Goal: Task Accomplishment & Management: Complete application form

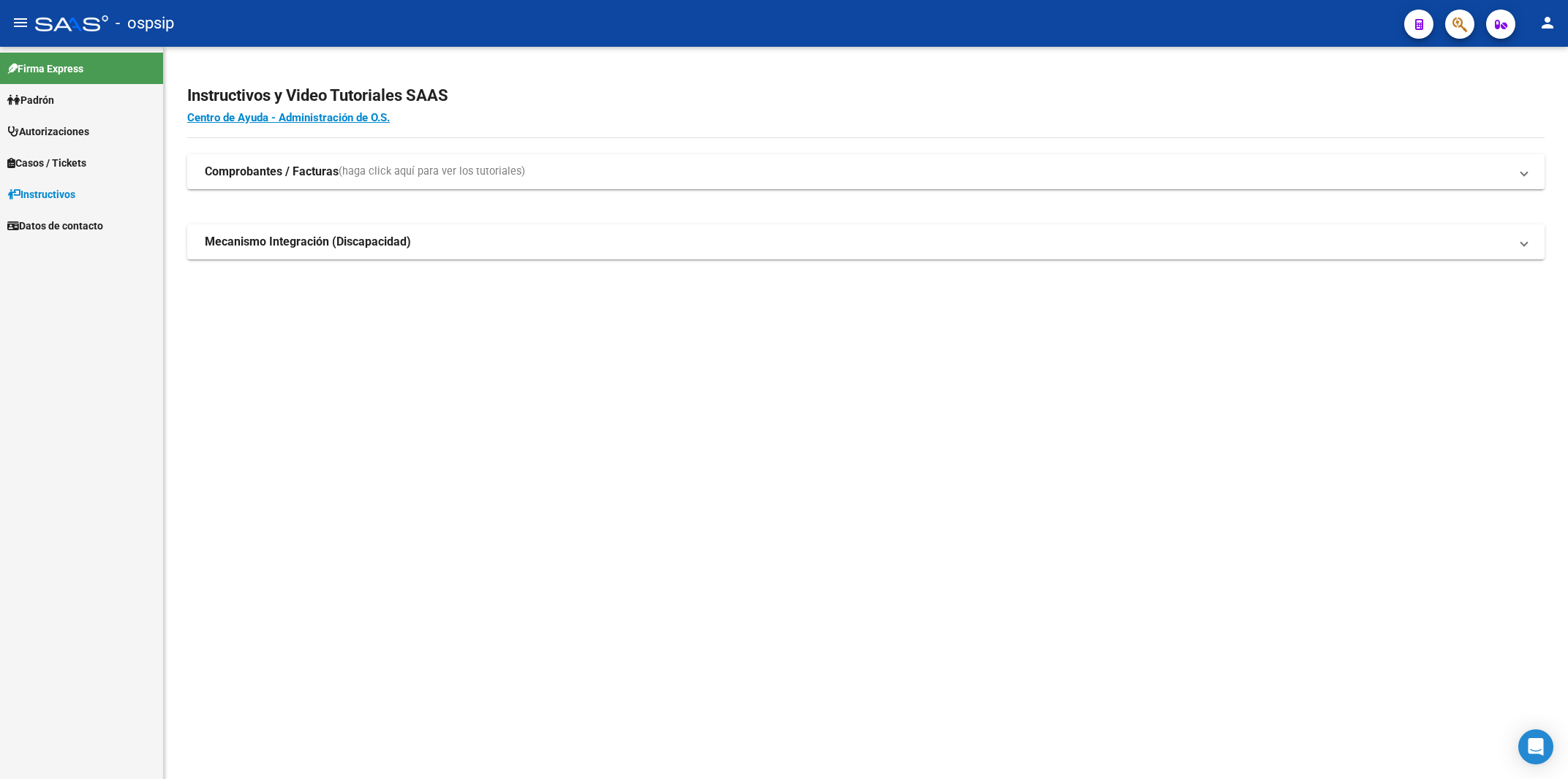
click at [72, 133] on span "Autorizaciones" at bounding box center [48, 132] width 82 height 16
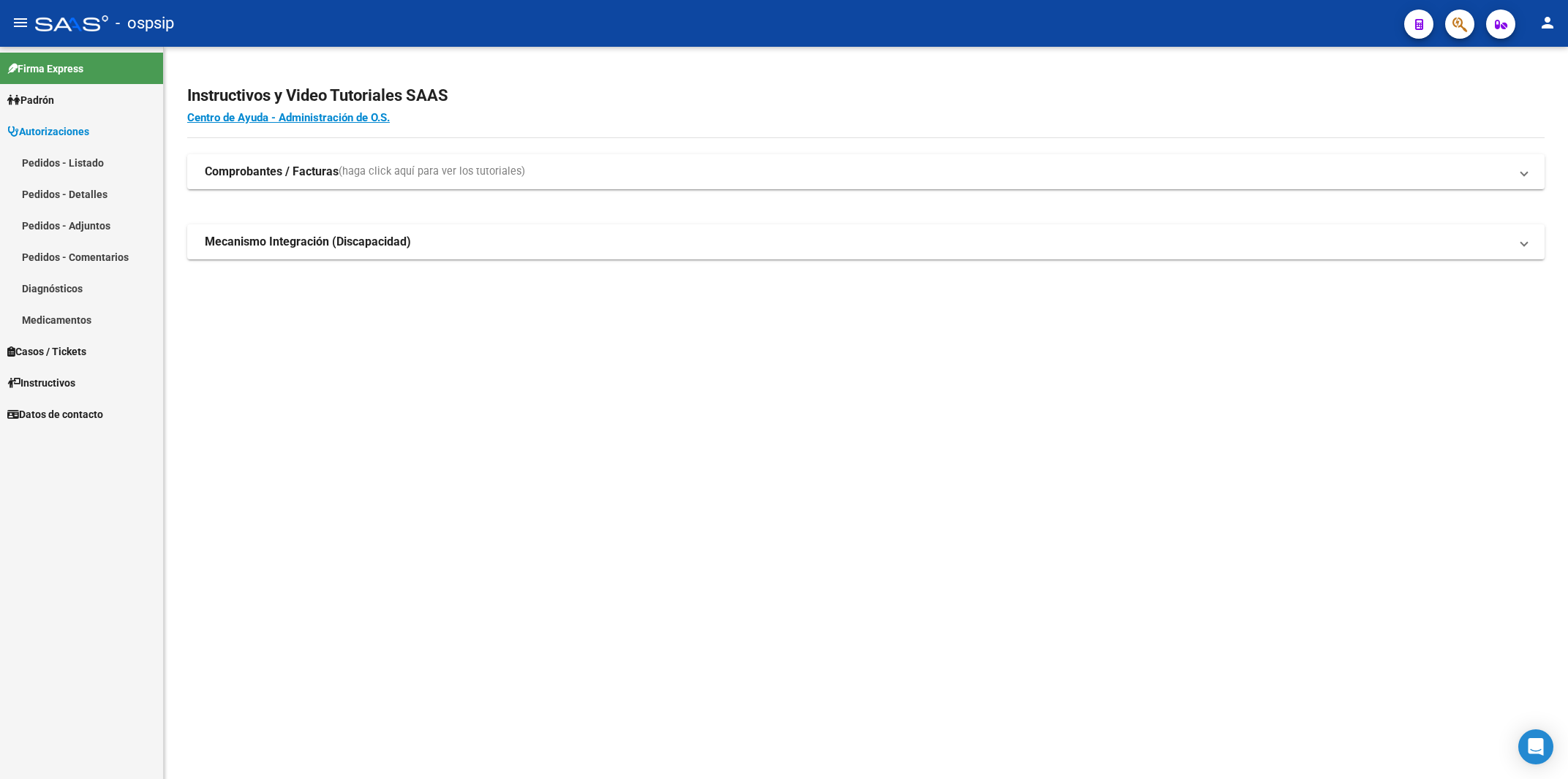
click at [72, 161] on link "Pedidos - Listado" at bounding box center [81, 163] width 163 height 32
click at [71, 156] on link "Pedidos - Listado" at bounding box center [81, 163] width 163 height 32
click at [60, 170] on link "Pedidos - Listado" at bounding box center [81, 163] width 163 height 32
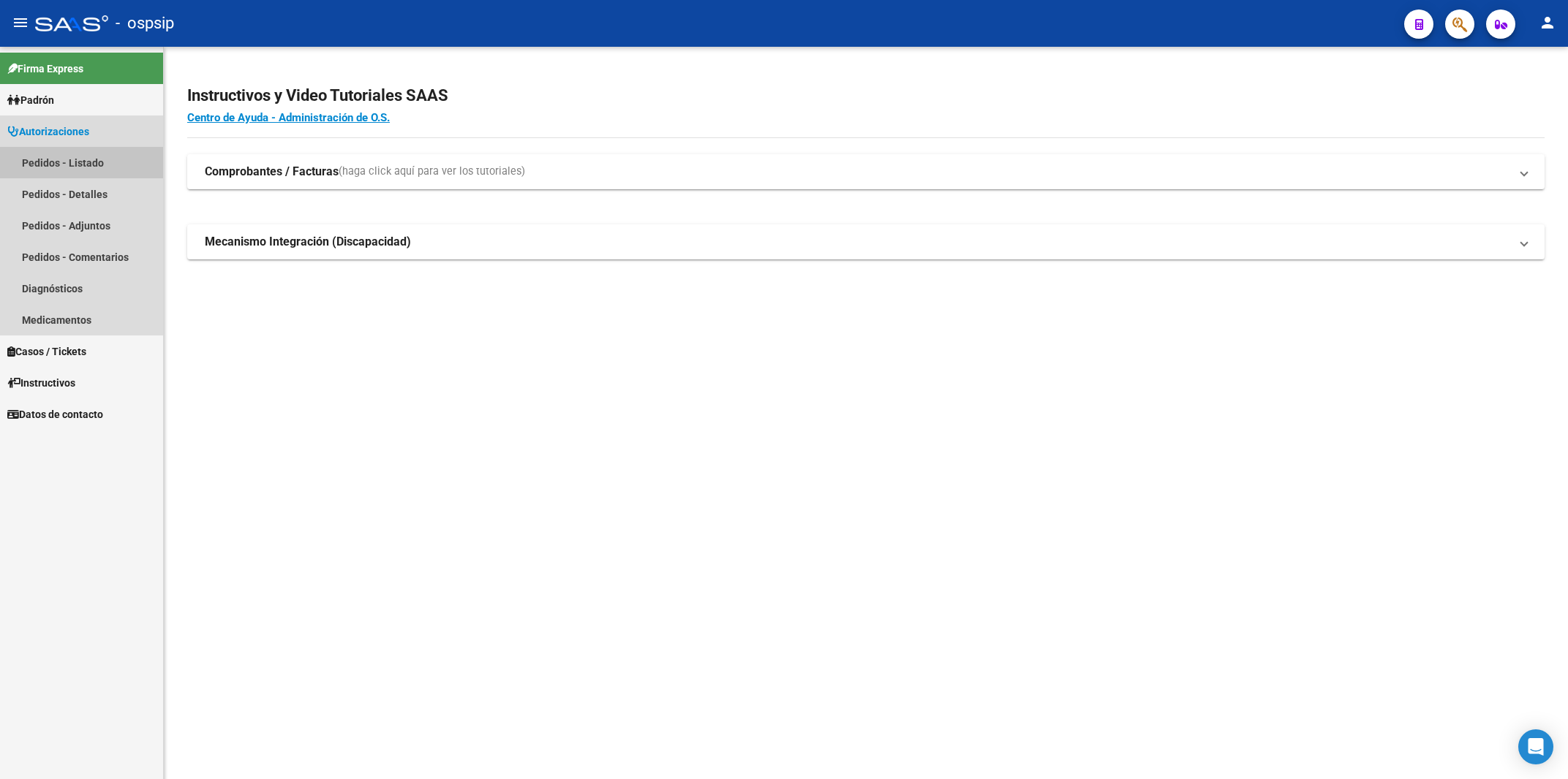
click at [59, 168] on link "Pedidos - Listado" at bounding box center [81, 163] width 163 height 32
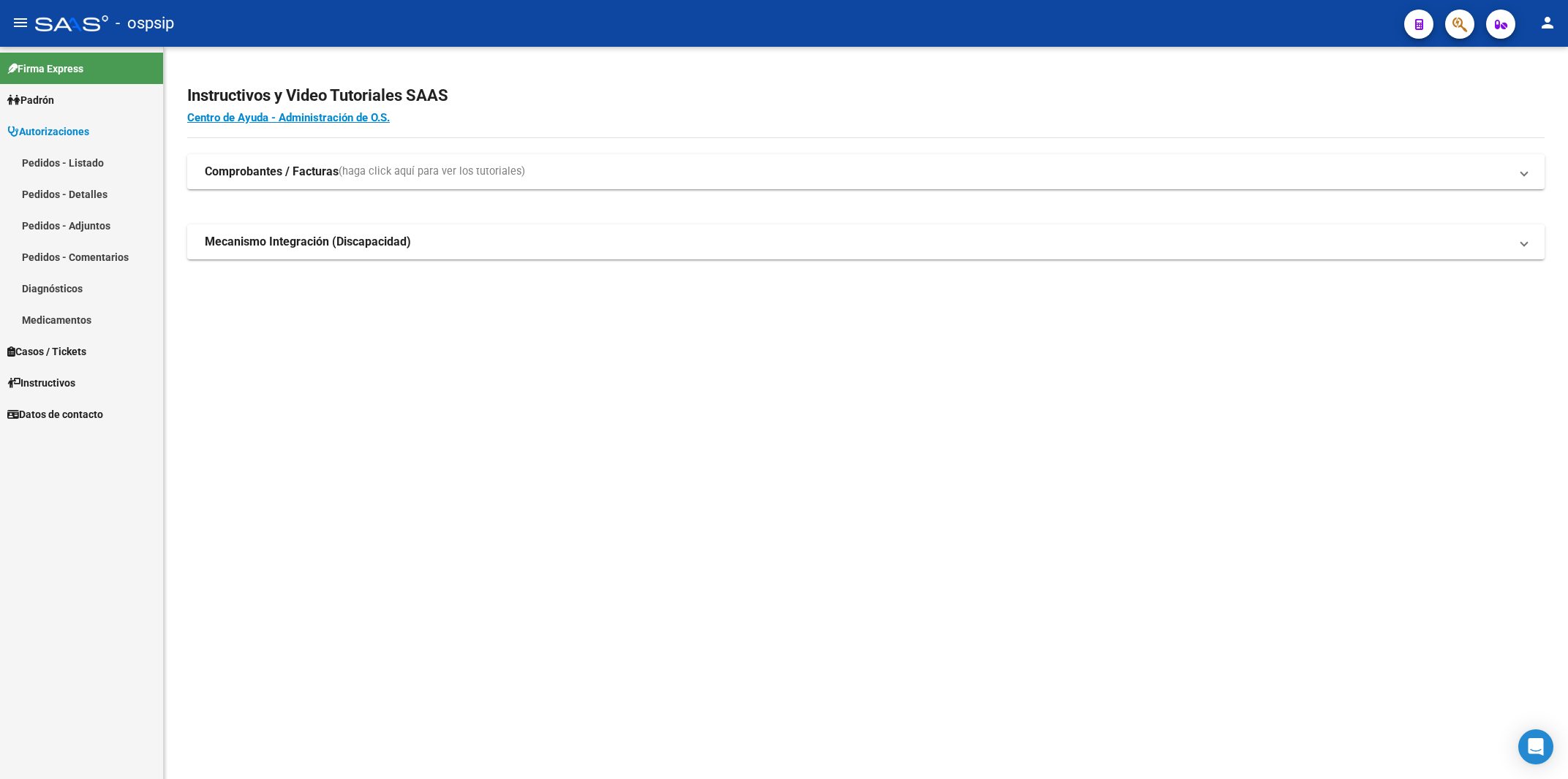
click at [77, 131] on span "Autorizaciones" at bounding box center [48, 132] width 82 height 16
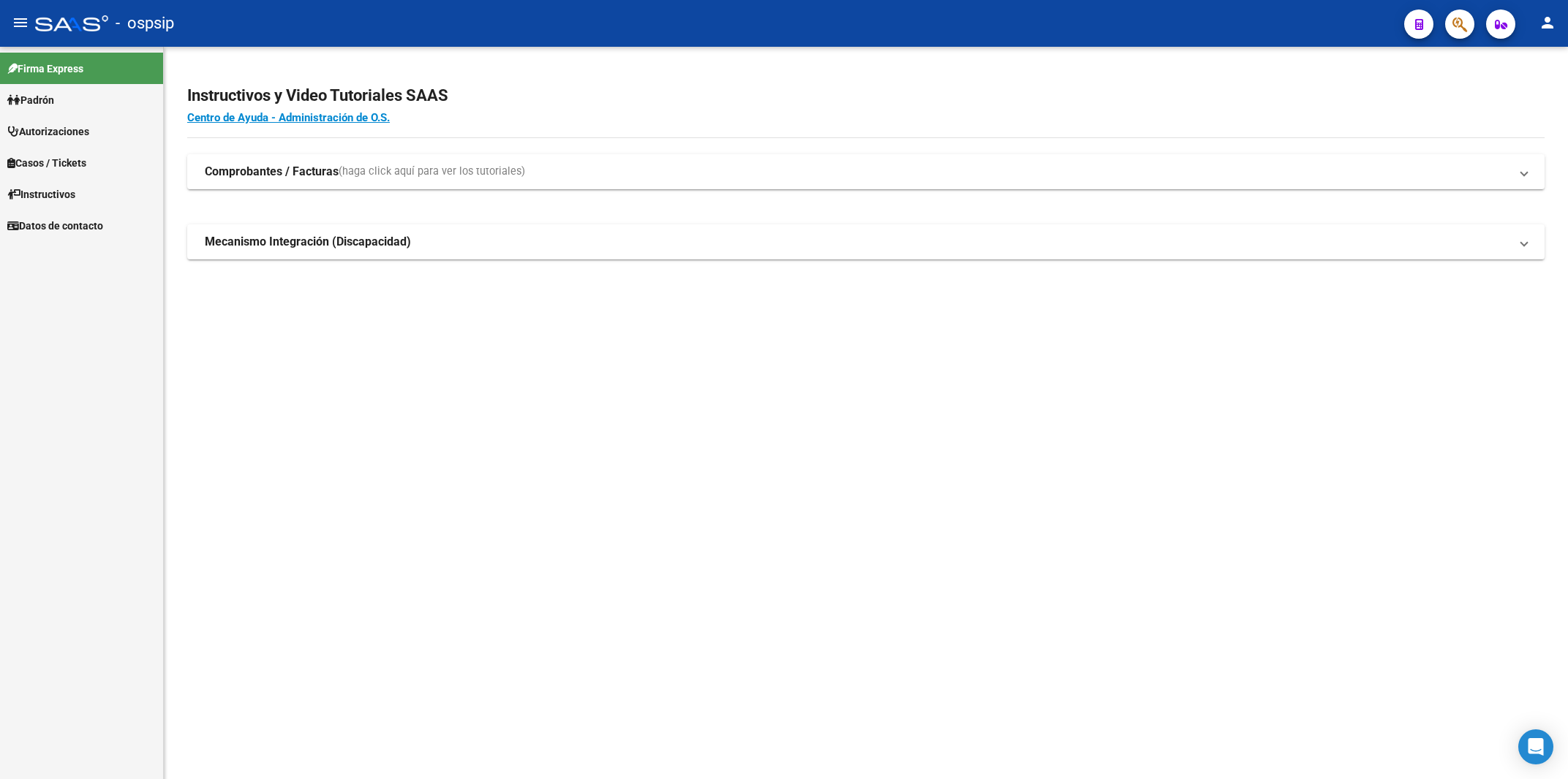
click at [77, 131] on span "Autorizaciones" at bounding box center [48, 132] width 82 height 16
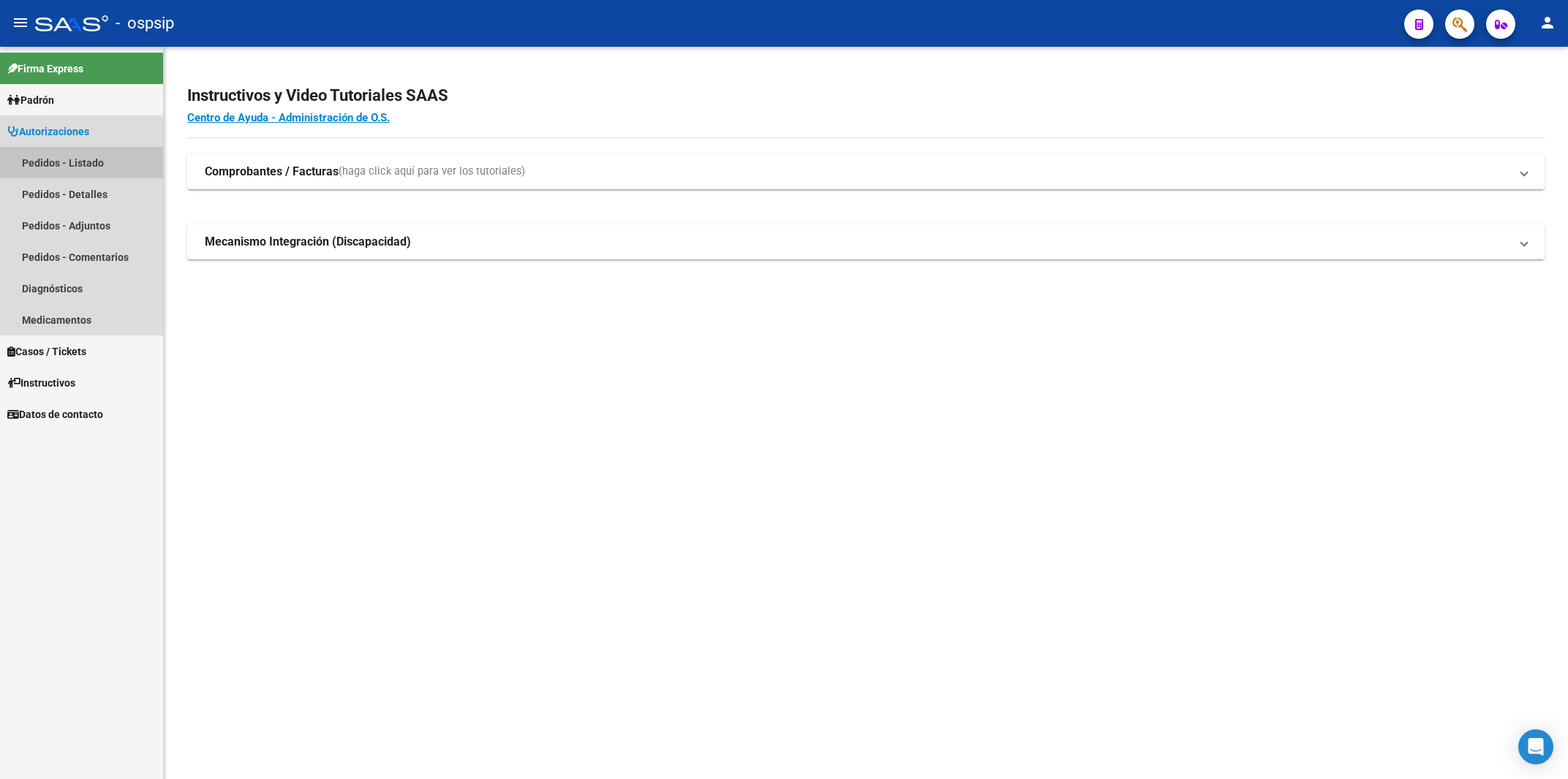
click at [63, 159] on link "Pedidos - Listado" at bounding box center [81, 163] width 163 height 32
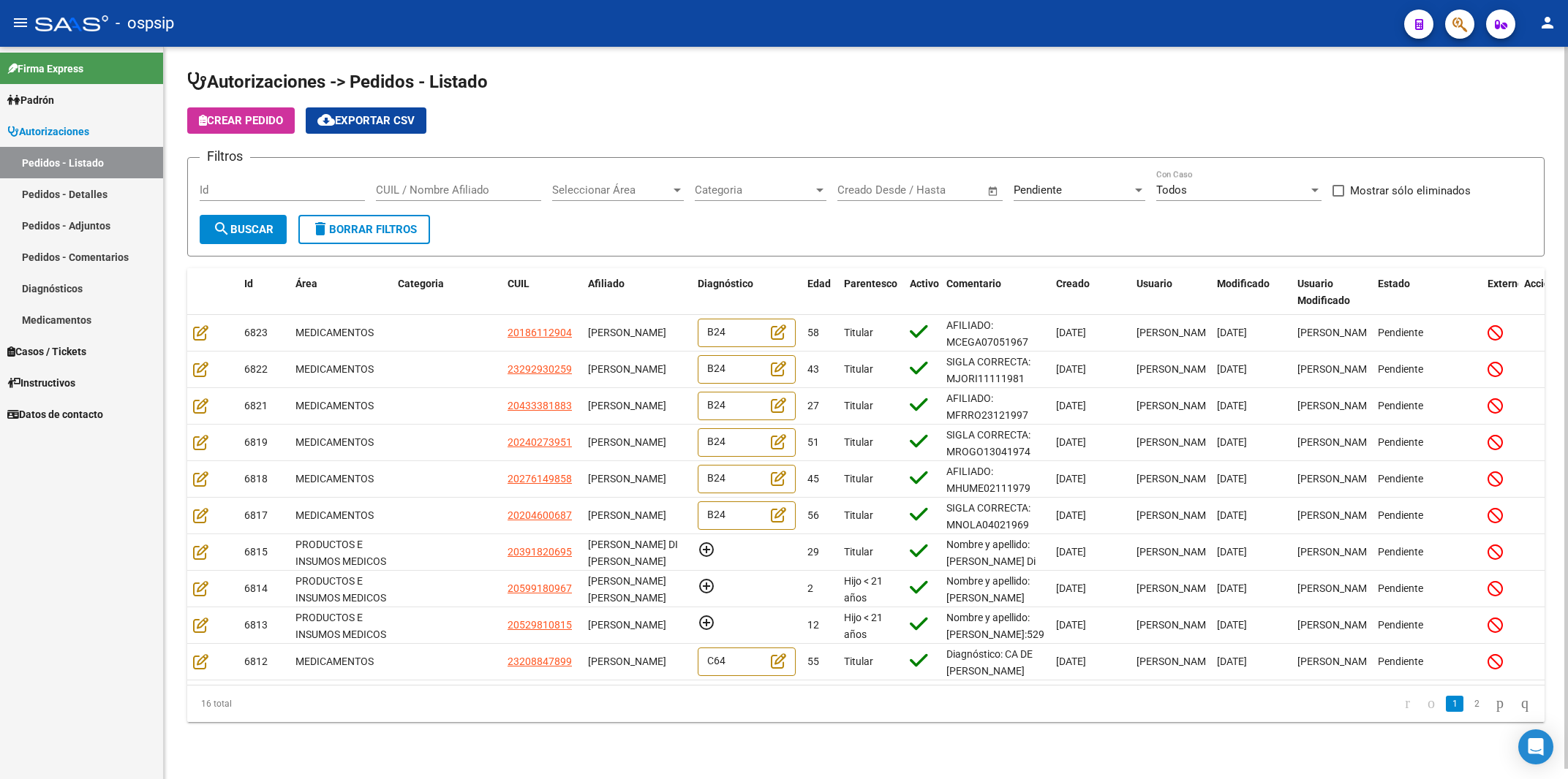
click at [218, 194] on input "Id" at bounding box center [282, 190] width 165 height 13
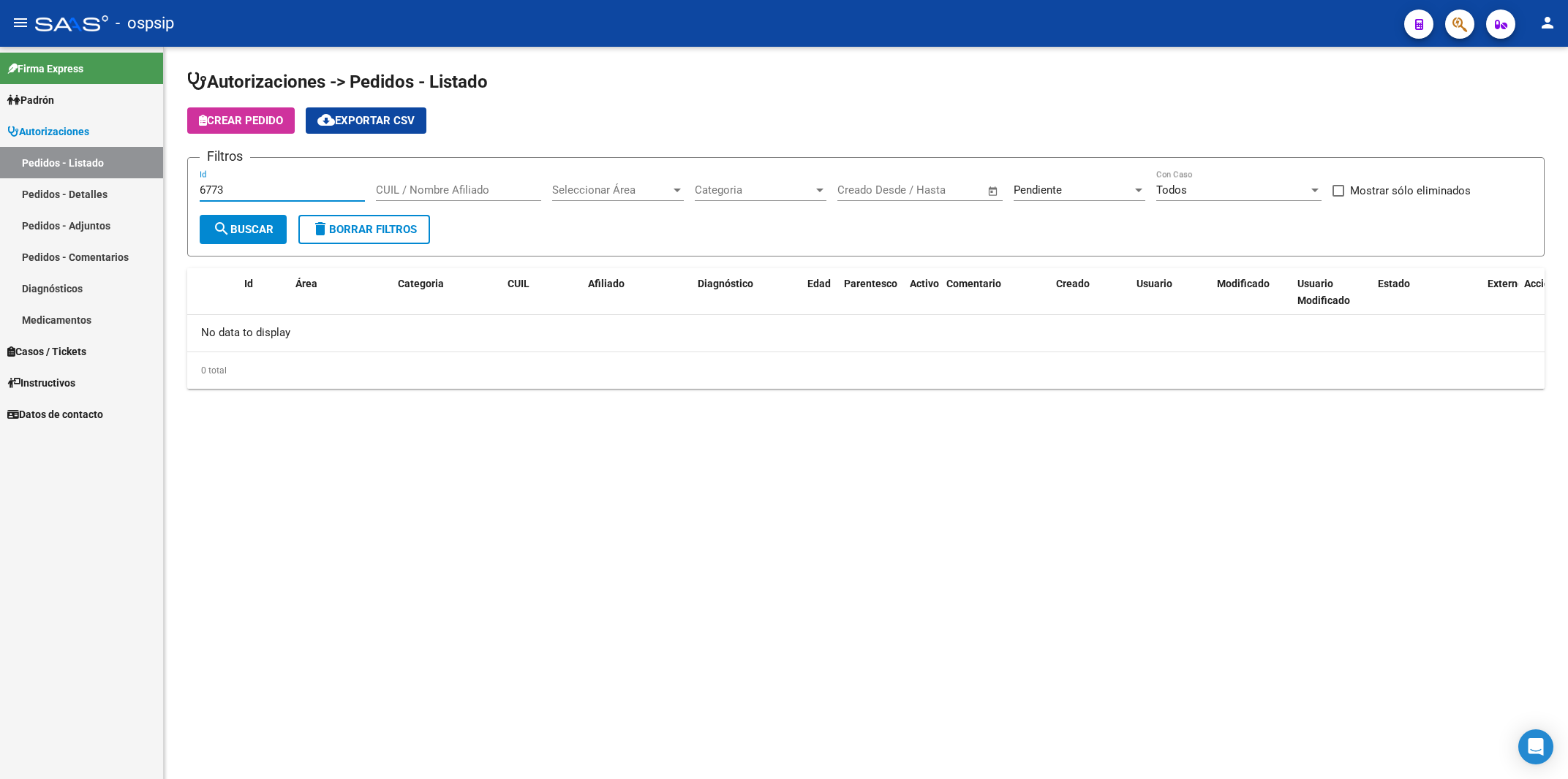
type input "6773"
click at [1049, 189] on span "Pendiente" at bounding box center [1037, 190] width 48 height 13
click at [1058, 108] on div at bounding box center [1093, 91] width 184 height 33
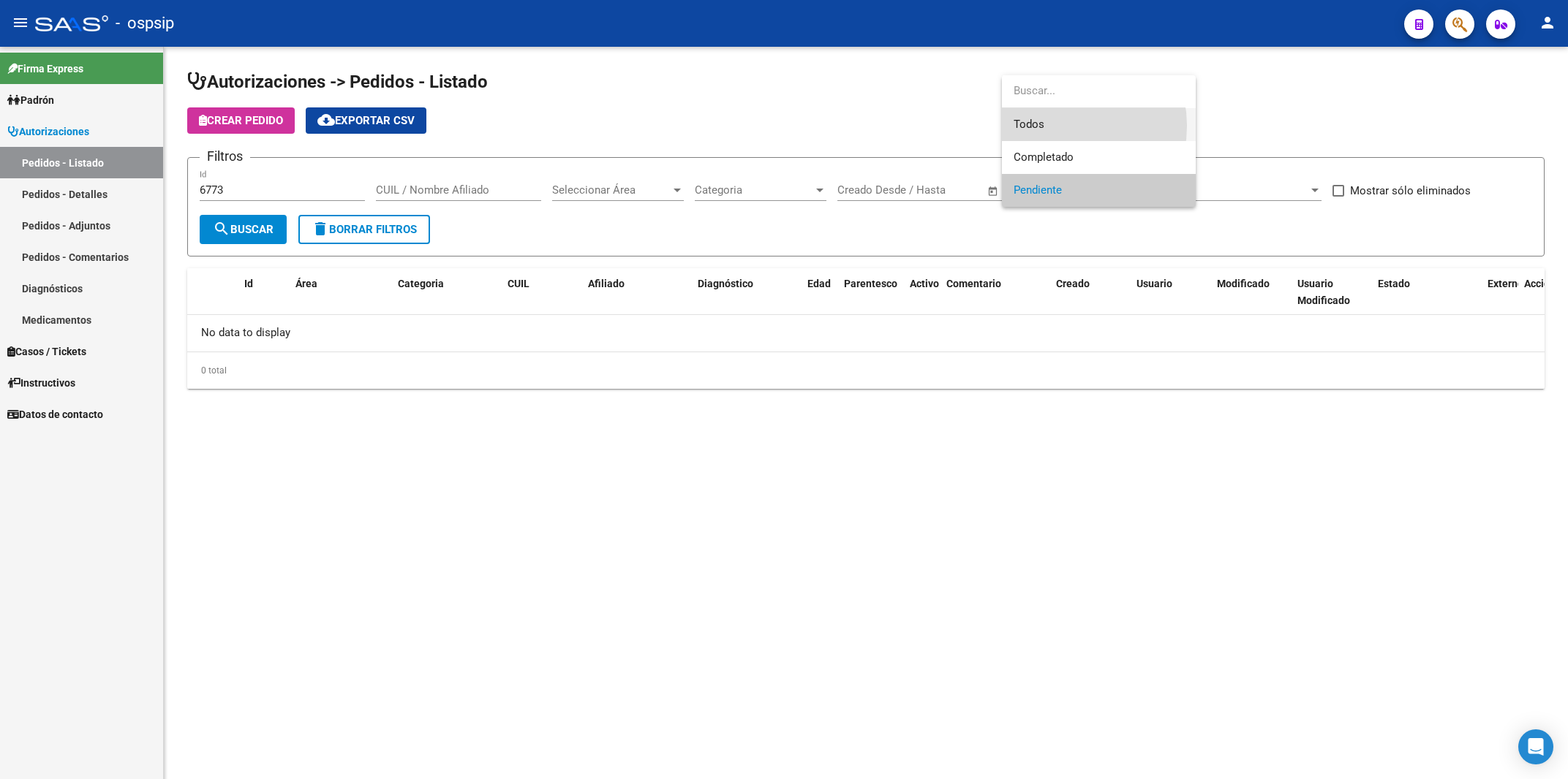
click at [1057, 125] on span "Todos" at bounding box center [1099, 125] width 170 height 33
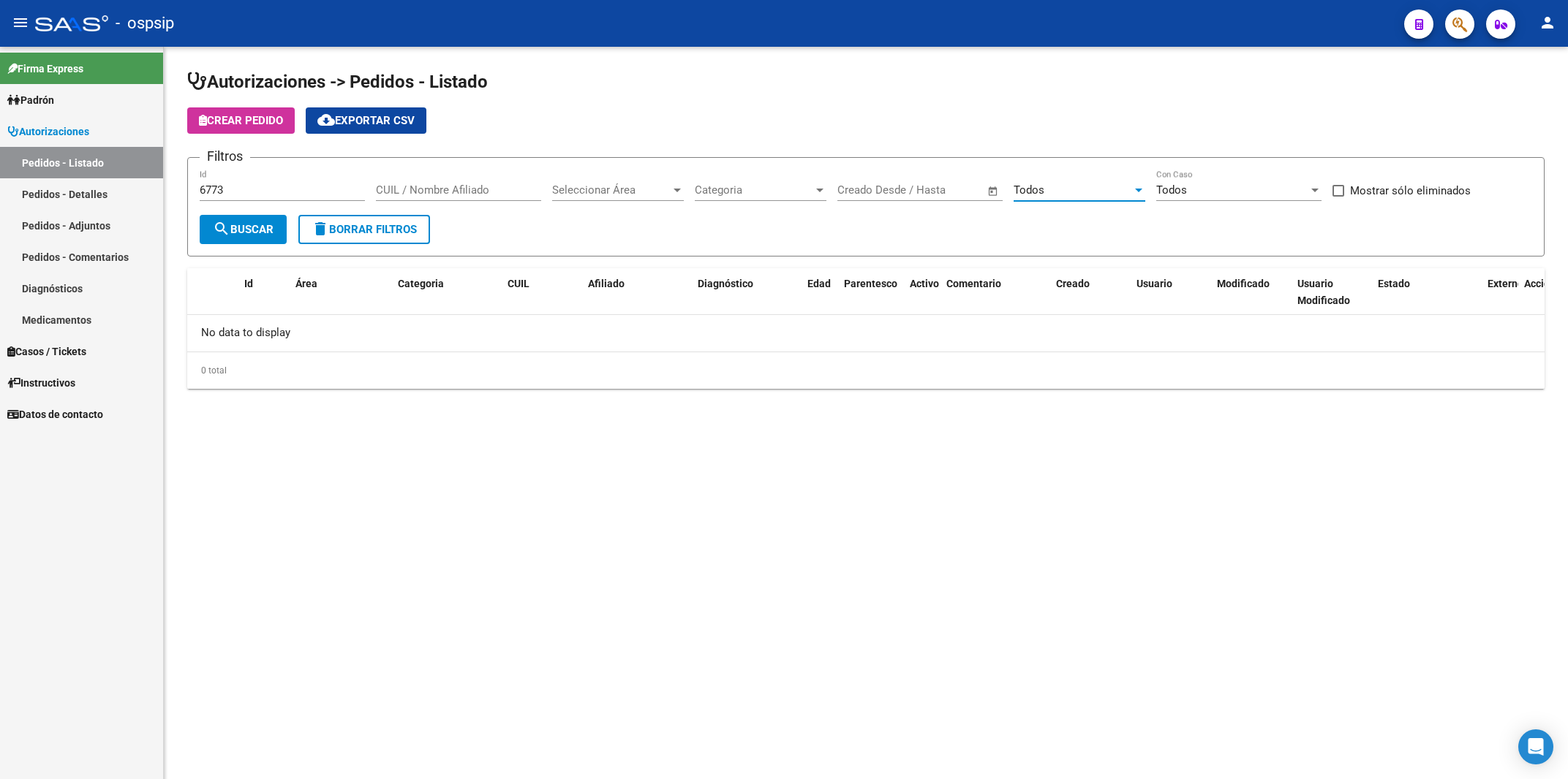
click at [246, 233] on span "search Buscar" at bounding box center [243, 229] width 60 height 13
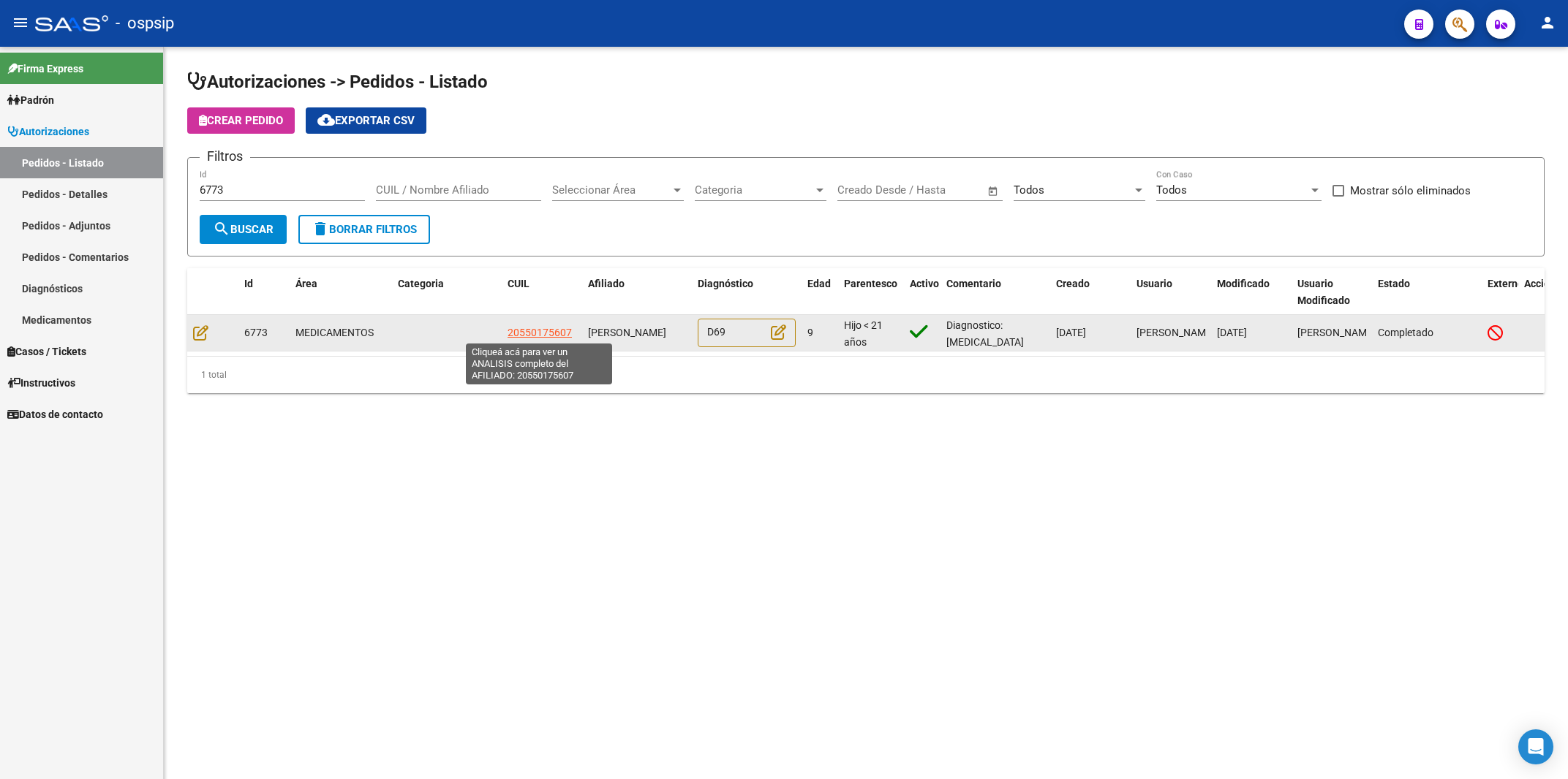
click at [531, 335] on span "20550175607" at bounding box center [539, 332] width 64 height 12
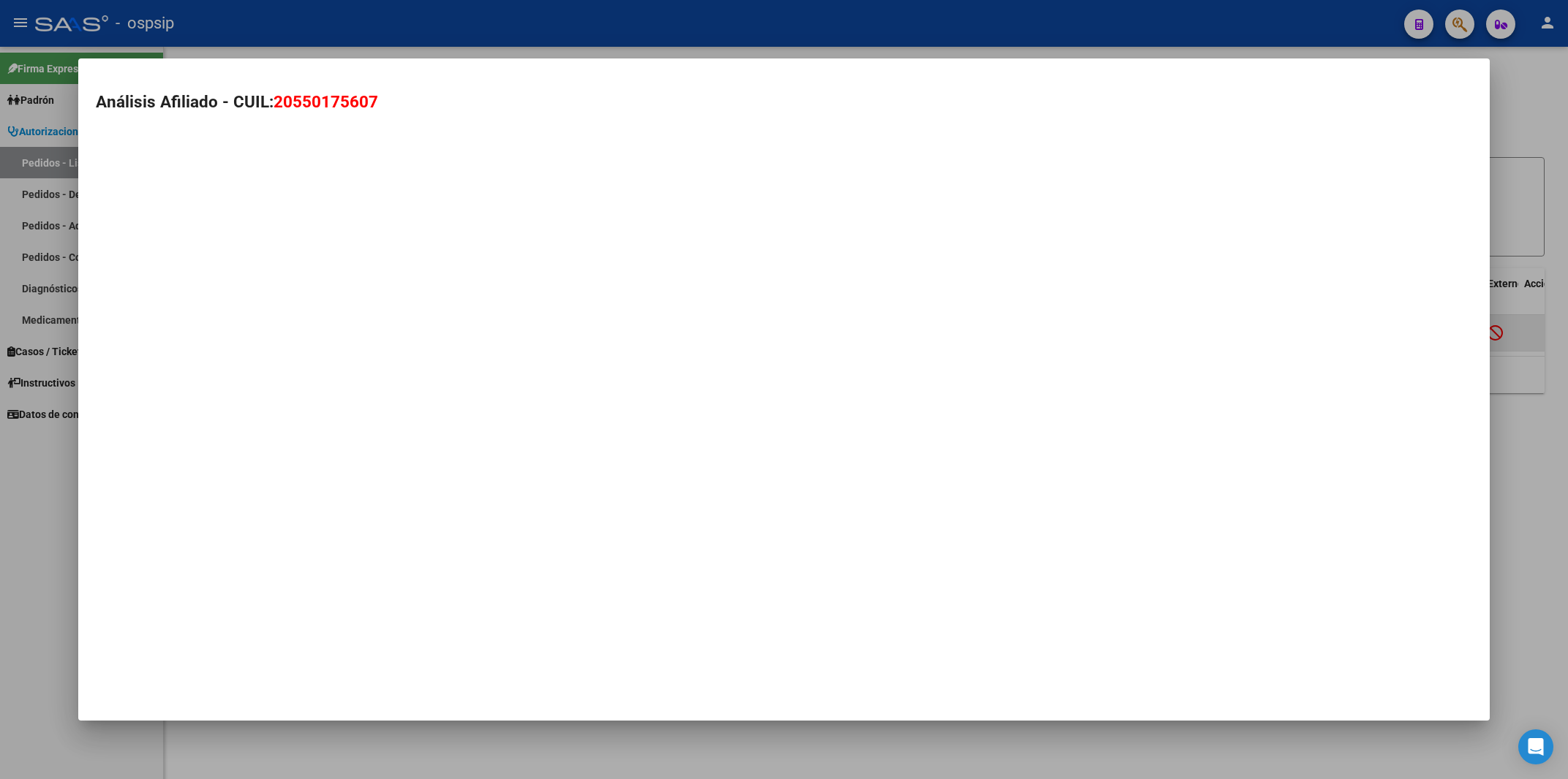
click at [528, 335] on mat-dialog-container "Análisis Afiliado - CUIL: 20550175607" at bounding box center [784, 390] width 1412 height 662
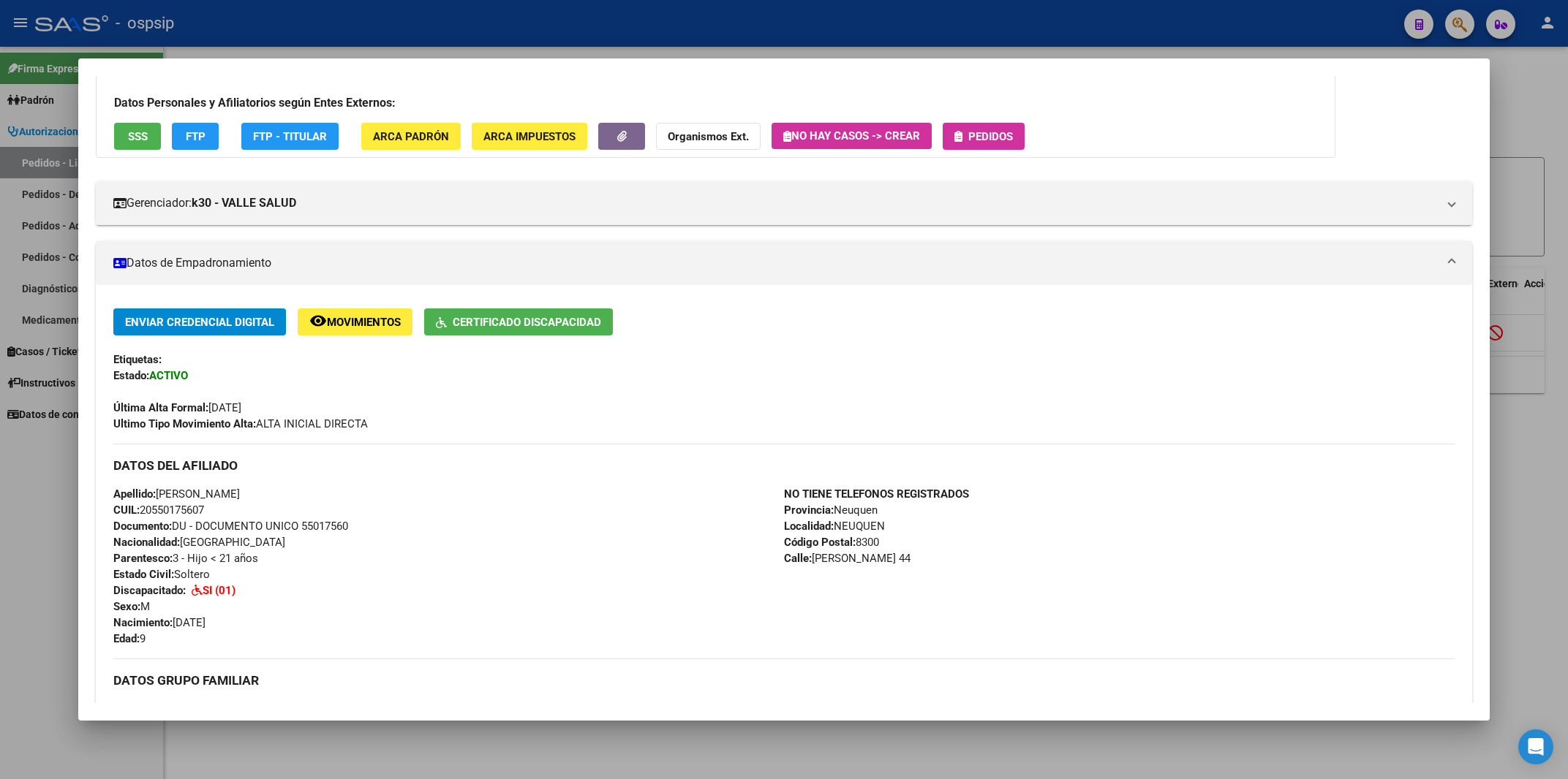
scroll to position [26, 0]
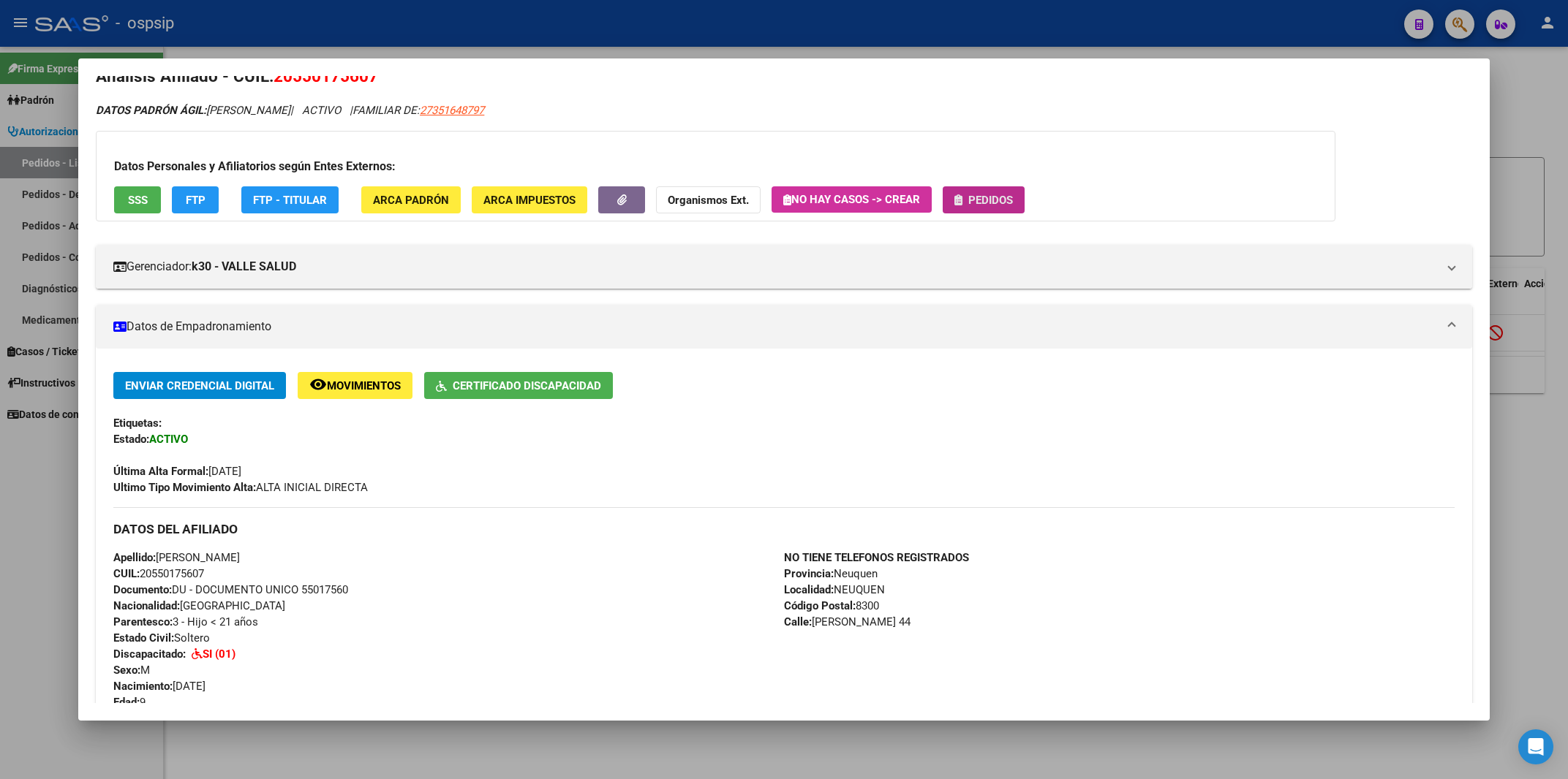
click at [986, 204] on span "Pedidos" at bounding box center [991, 200] width 45 height 13
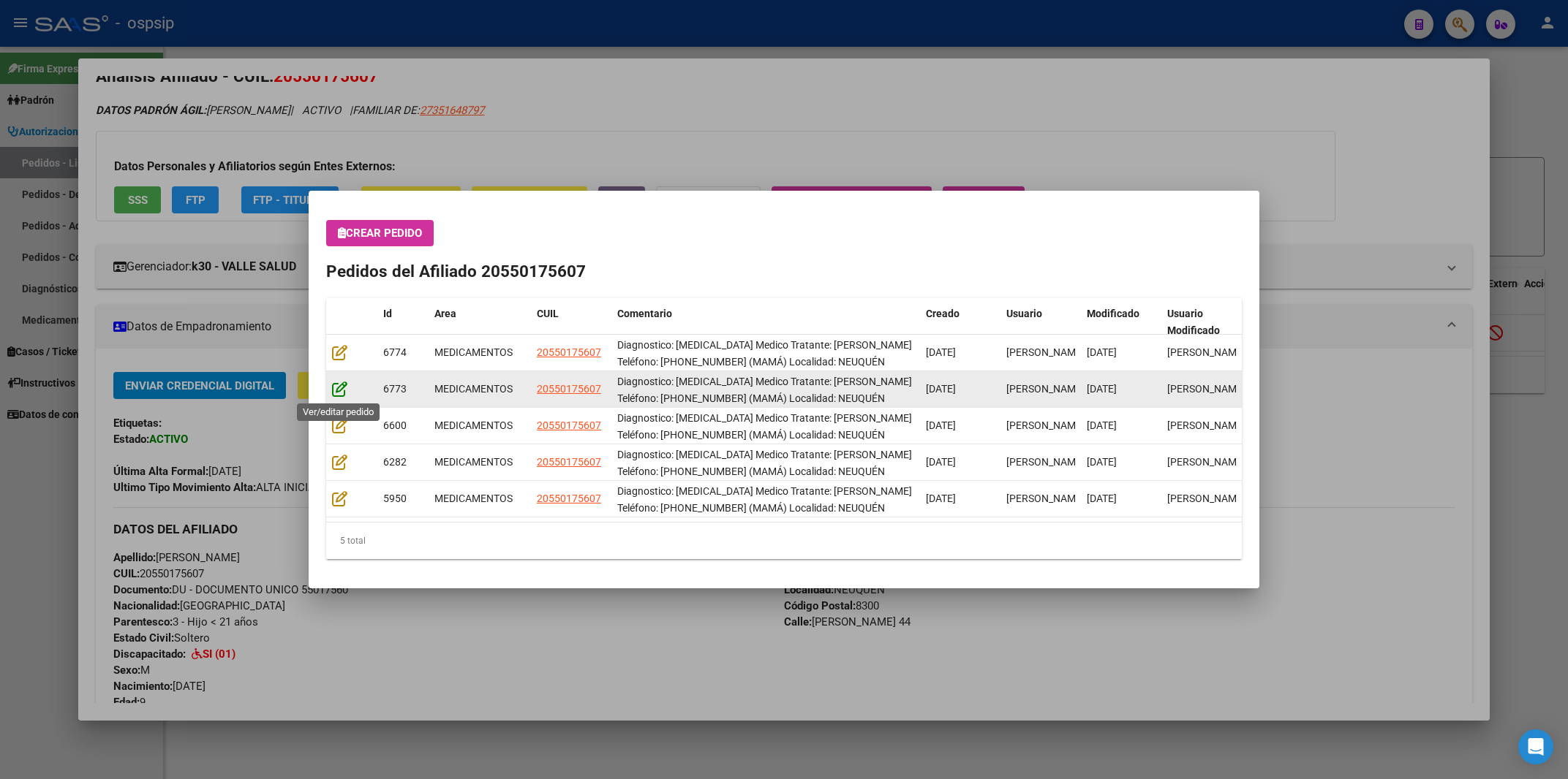
click at [340, 385] on icon at bounding box center [340, 389] width 15 height 16
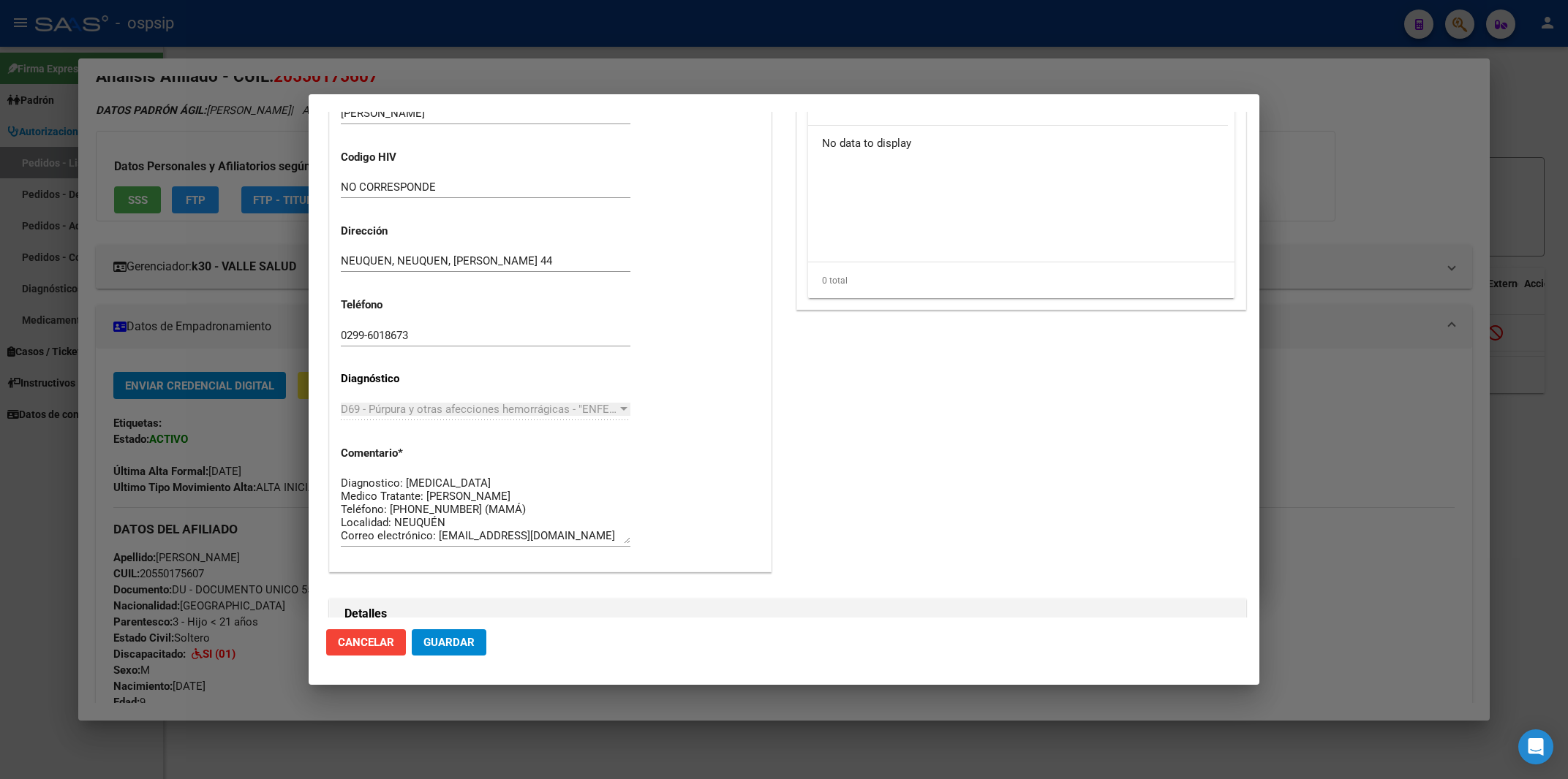
scroll to position [1096, 0]
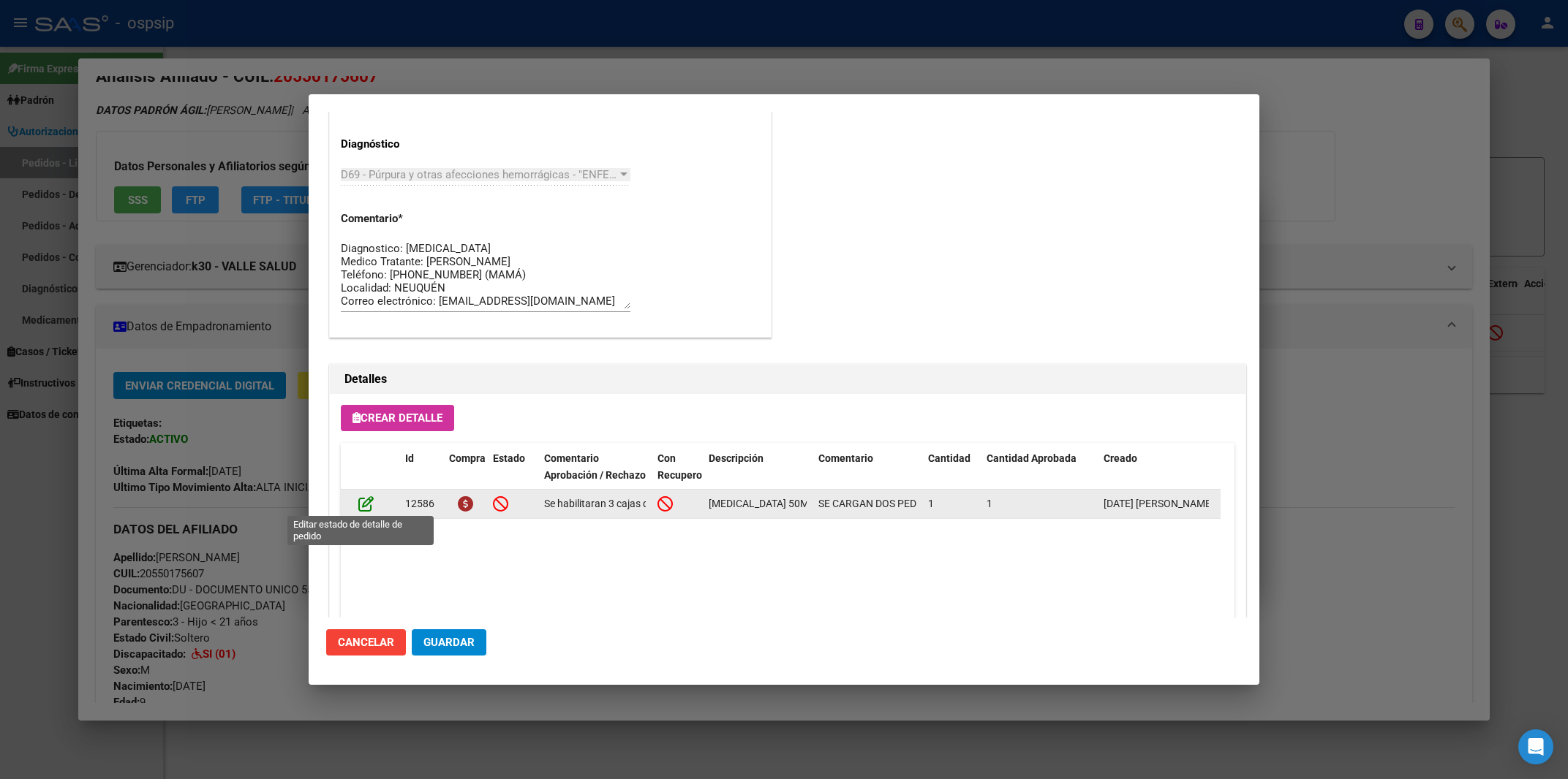
click at [371, 504] on icon at bounding box center [366, 503] width 15 height 16
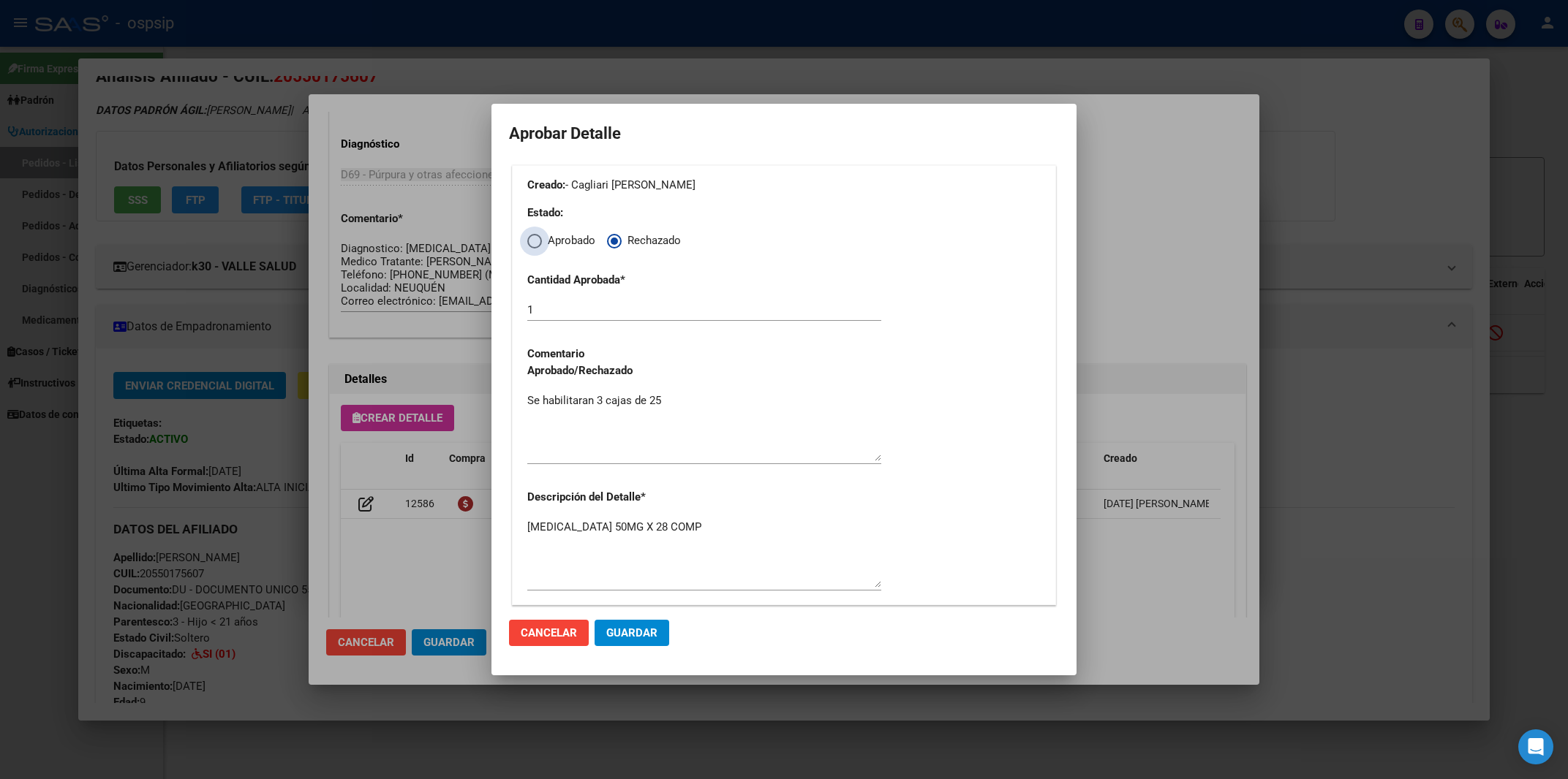
click at [535, 247] on span "Elija una opción" at bounding box center [535, 241] width 15 height 15
click at [535, 247] on input "Aprobado" at bounding box center [535, 241] width 15 height 15
radio input "true"
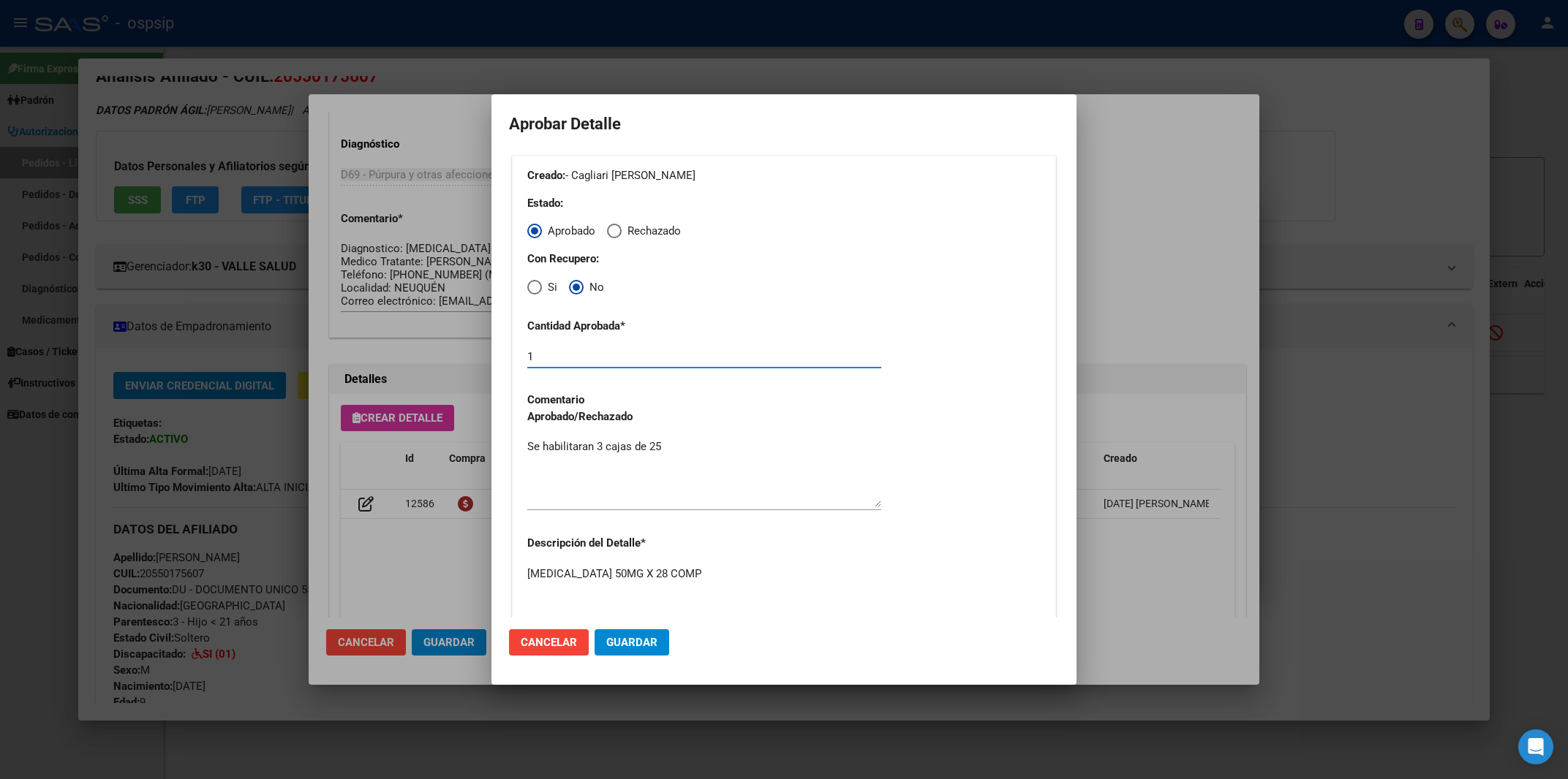
click at [540, 355] on input "1" at bounding box center [704, 356] width 354 height 13
type input "2"
click at [599, 446] on textarea "Se habilitaran 3 cajas de 25" at bounding box center [704, 472] width 354 height 69
type textarea "Se habilitaran 2 cajas de 25"
click at [639, 649] on span "Guardar" at bounding box center [631, 642] width 51 height 13
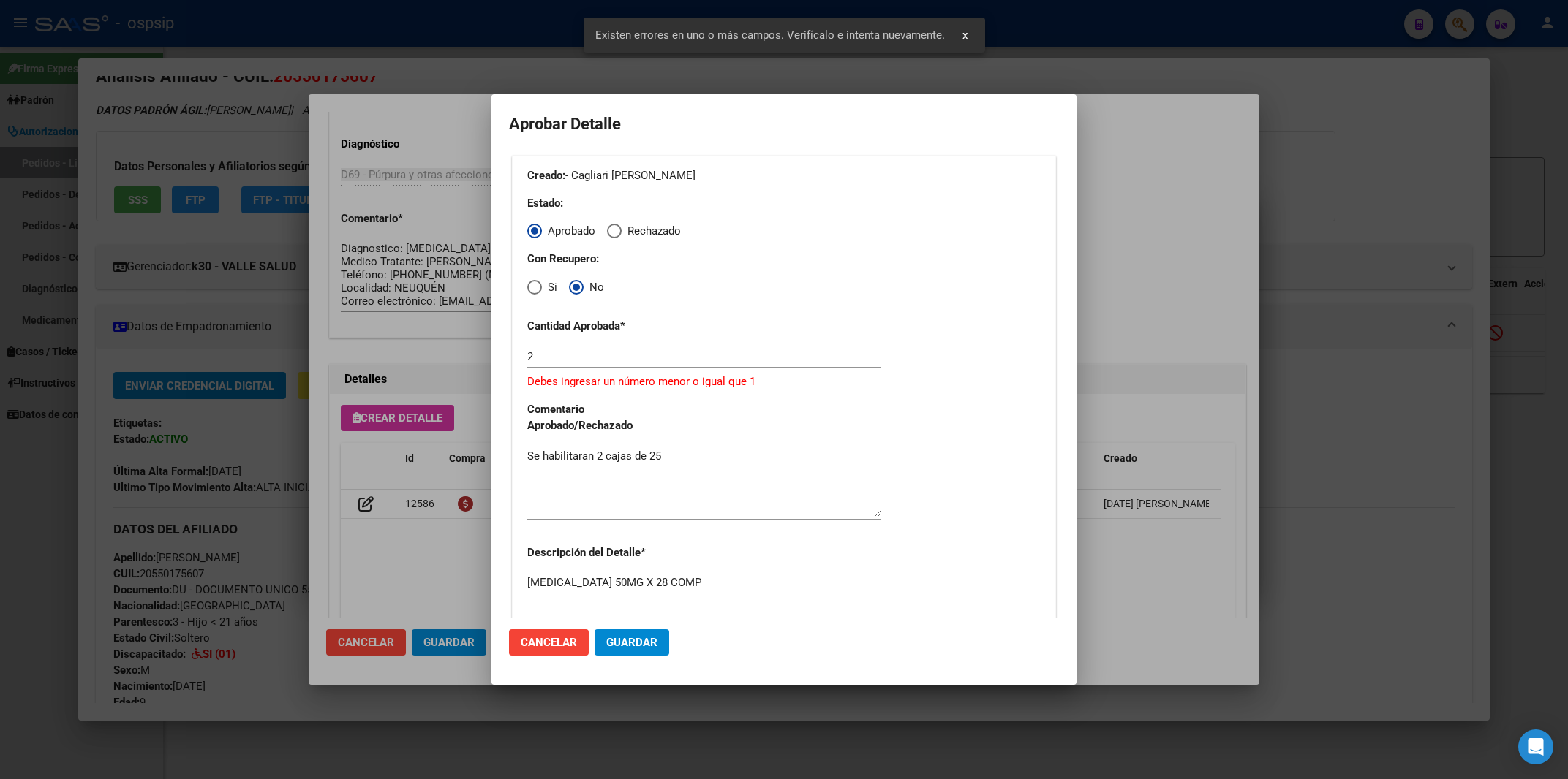
click at [641, 597] on textarea "[MEDICAL_DATA] 50MG X 28 COMP" at bounding box center [704, 609] width 354 height 69
click at [608, 594] on textarea "[MEDICAL_DATA] 50MG X 28 COMP" at bounding box center [704, 609] width 354 height 69
click at [614, 593] on textarea "[MEDICAL_DATA] 50MG X 28 COMP" at bounding box center [704, 609] width 354 height 69
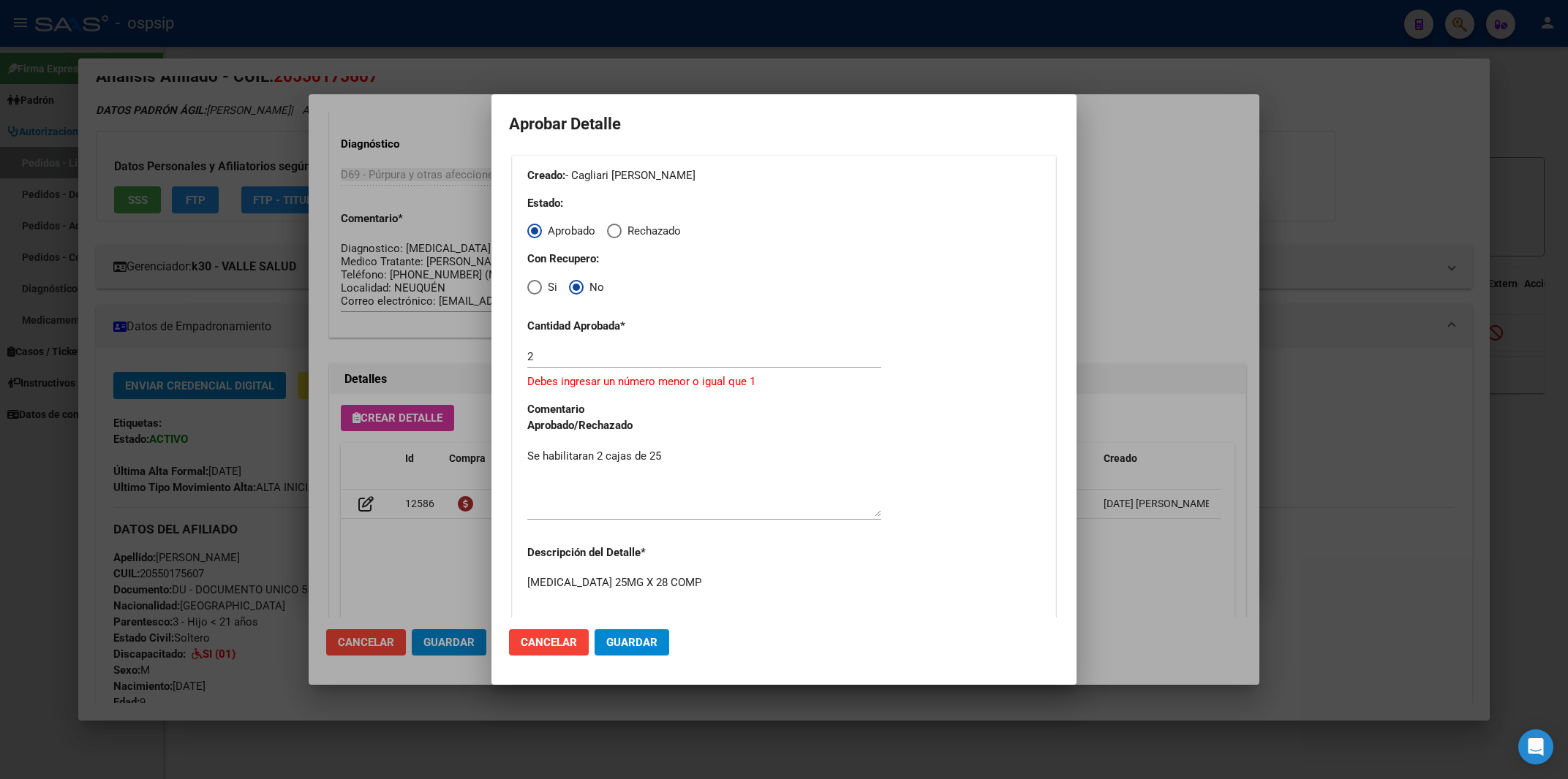
type textarea "[MEDICAL_DATA] 25MG X 28 COMP"
click at [559, 359] on input "2" at bounding box center [704, 356] width 354 height 13
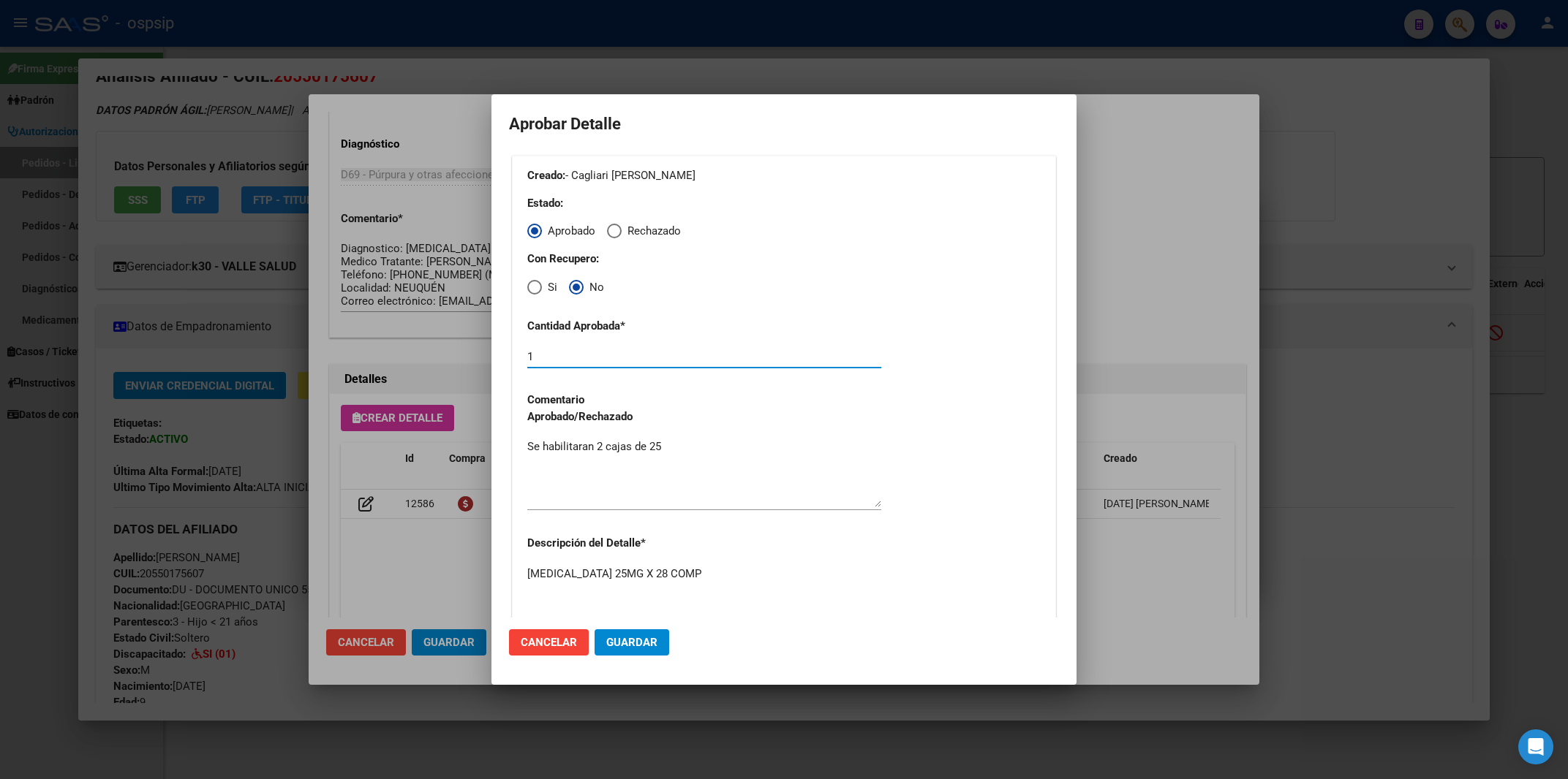
type input "1"
click at [664, 449] on textarea "Se habilitaran 2 cajas de 25" at bounding box center [704, 472] width 354 height 69
click at [610, 583] on textarea "[MEDICAL_DATA] 25MG X 28 COMP" at bounding box center [704, 600] width 354 height 69
type textarea "[MEDICAL_DATA] 50MG X 28 COMP"
click at [628, 639] on span "Guardar" at bounding box center [631, 642] width 51 height 13
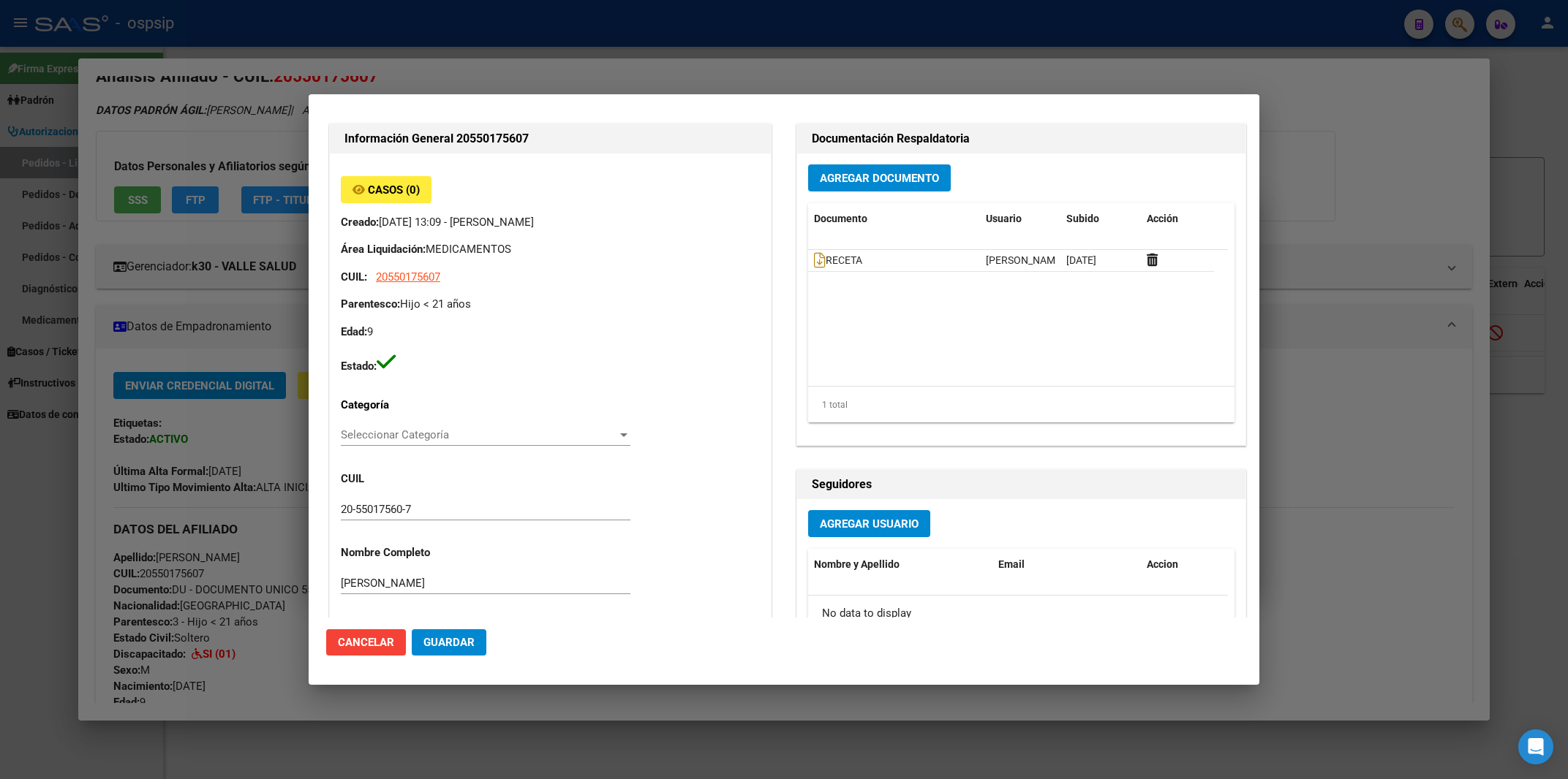
scroll to position [156, 0]
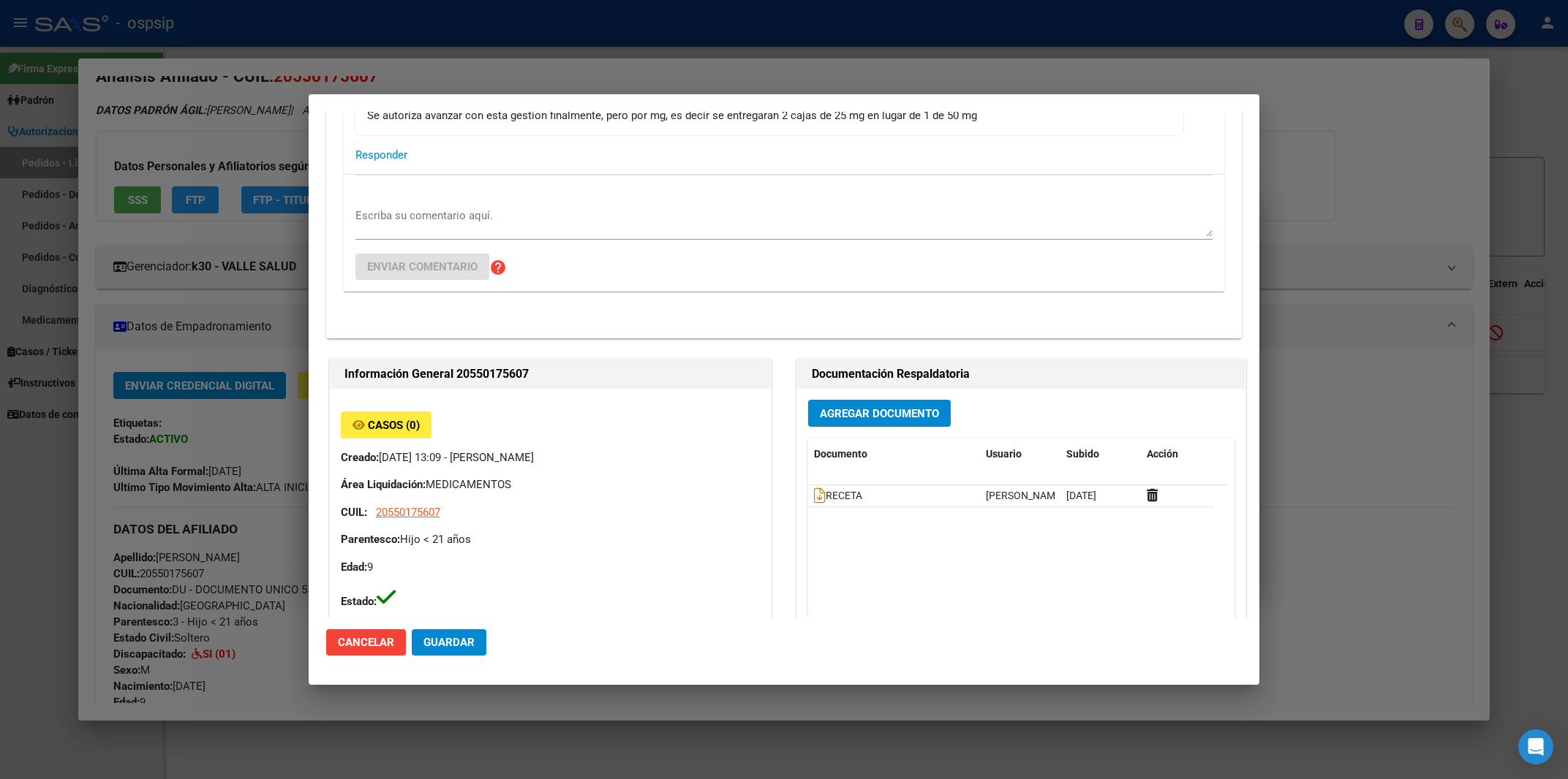
click at [1350, 125] on div at bounding box center [784, 390] width 1568 height 779
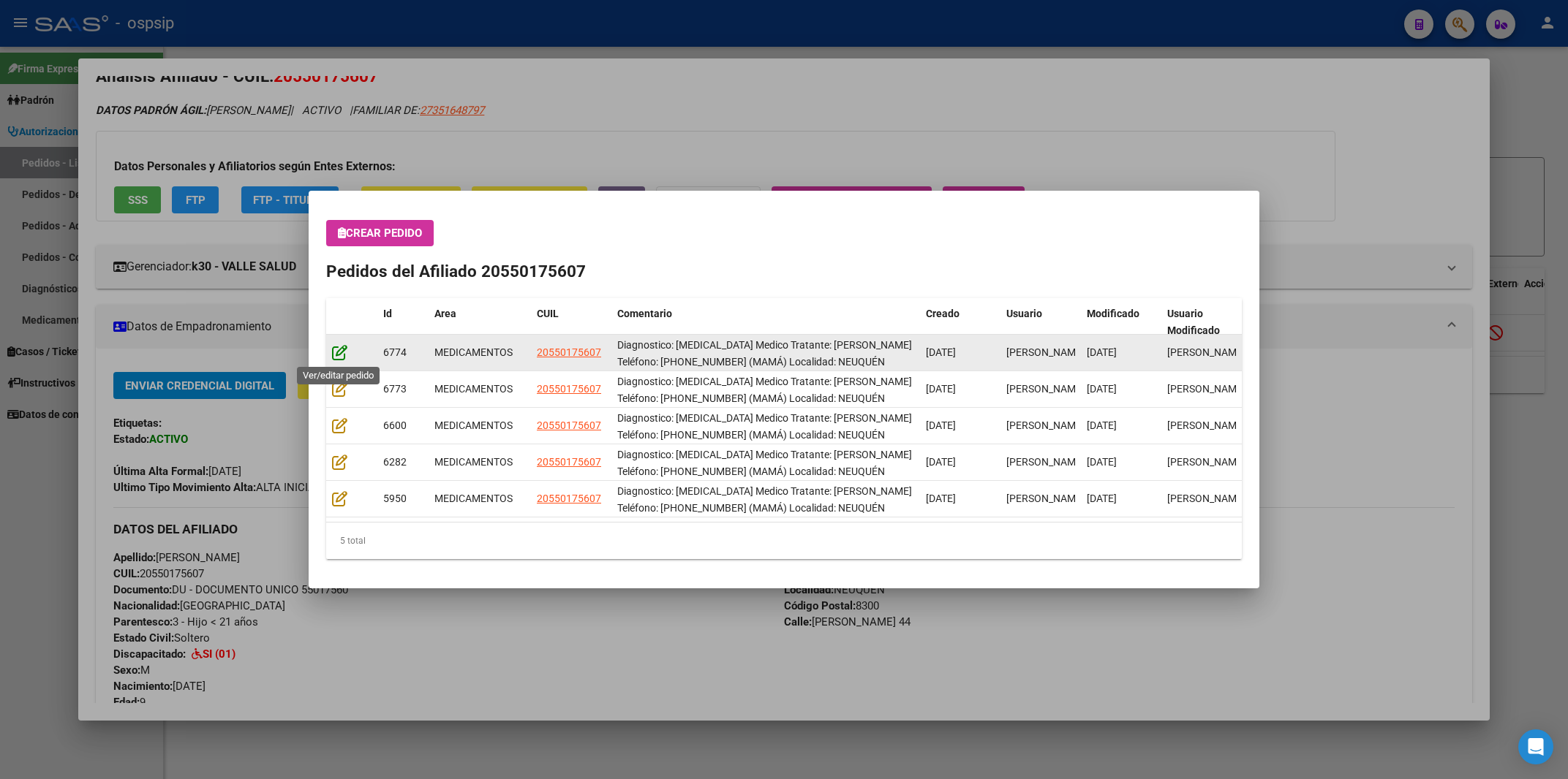
click at [338, 348] on icon at bounding box center [340, 352] width 15 height 16
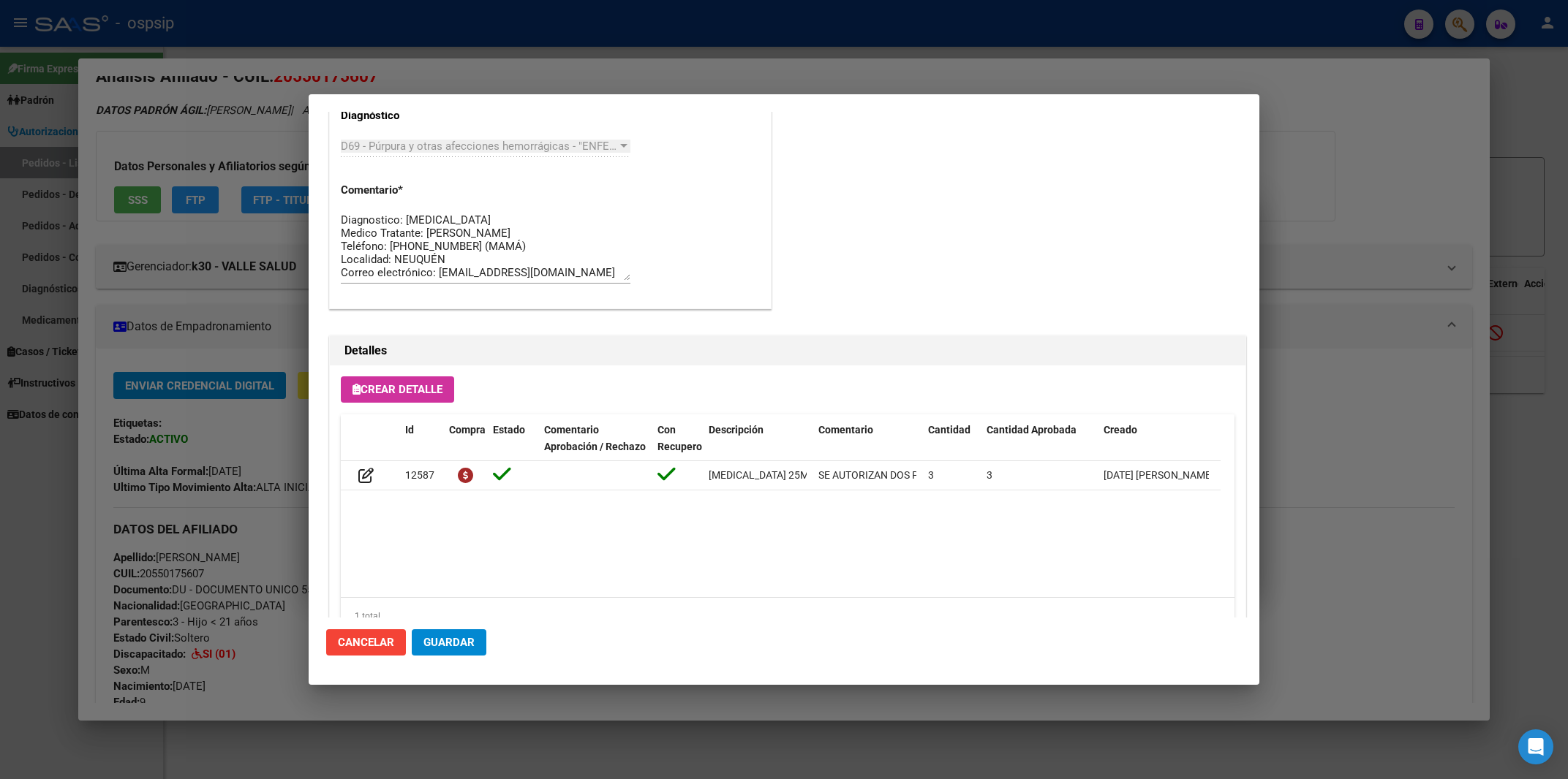
scroll to position [1204, 0]
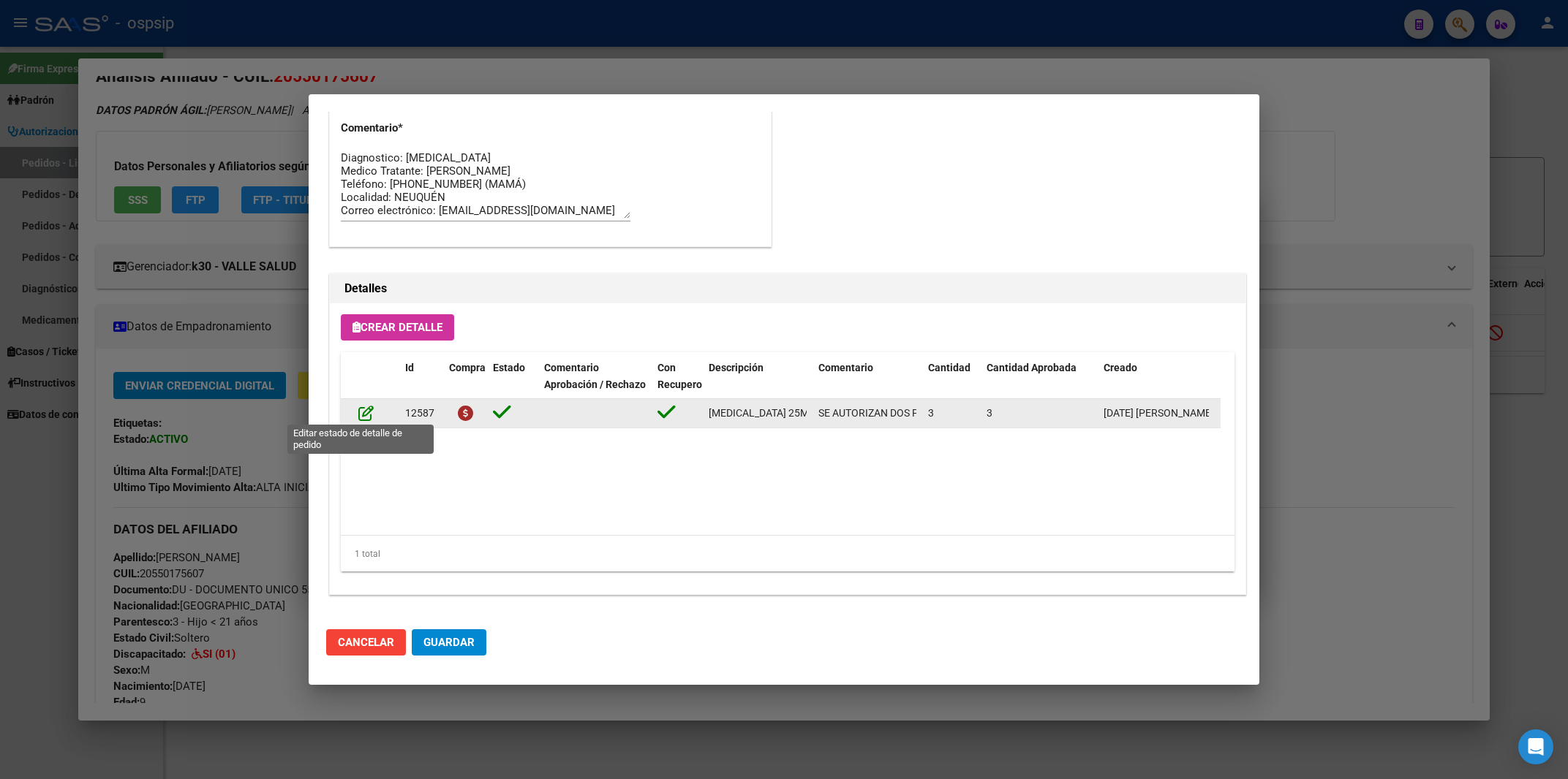
click at [365, 417] on icon at bounding box center [366, 413] width 15 height 16
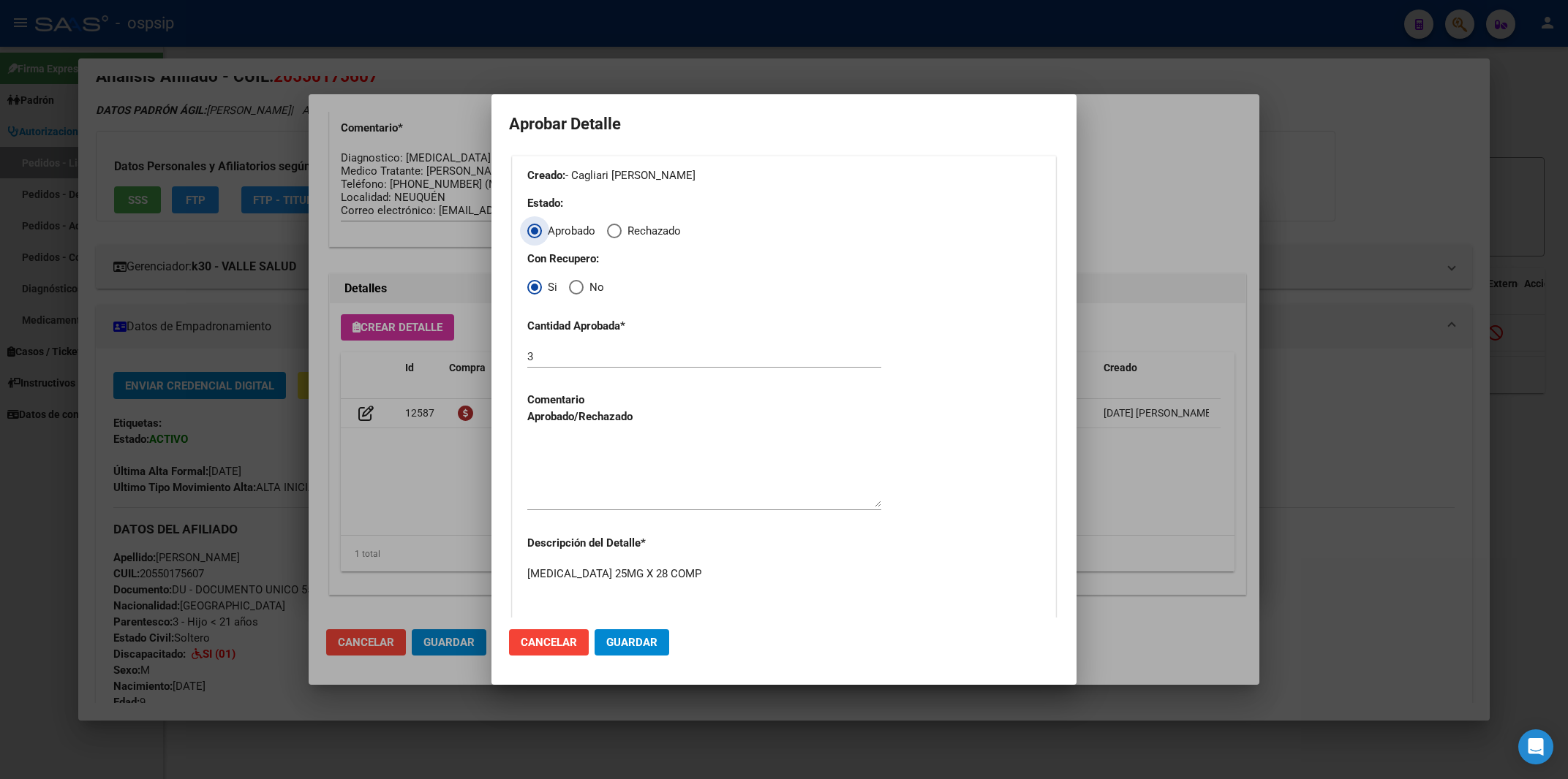
click at [538, 356] on input "3" at bounding box center [704, 356] width 354 height 13
type input "1"
click at [591, 471] on textarea at bounding box center [704, 472] width 354 height 69
click at [624, 643] on span "Guardar" at bounding box center [631, 642] width 51 height 13
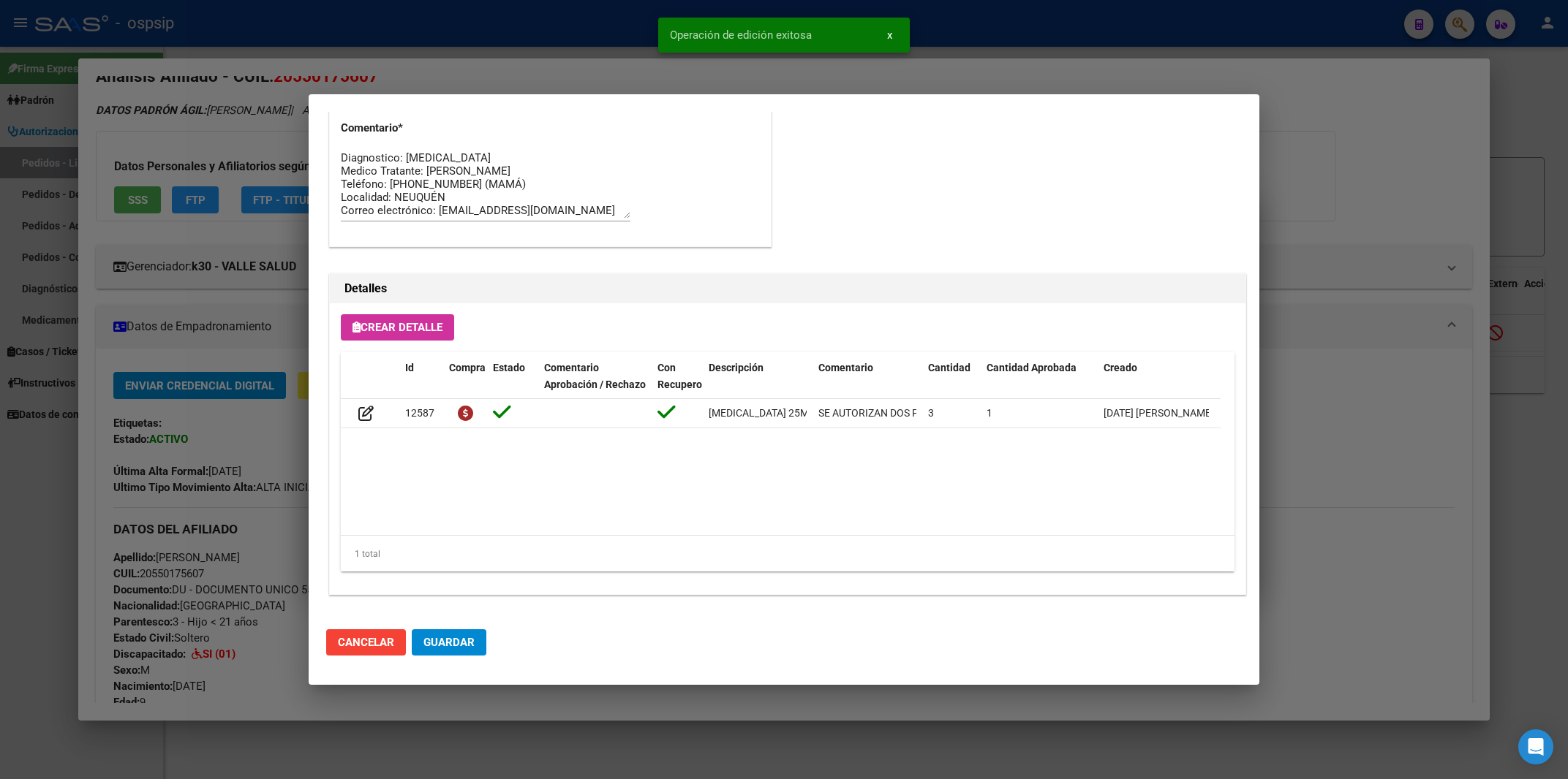
scroll to position [1203, 0]
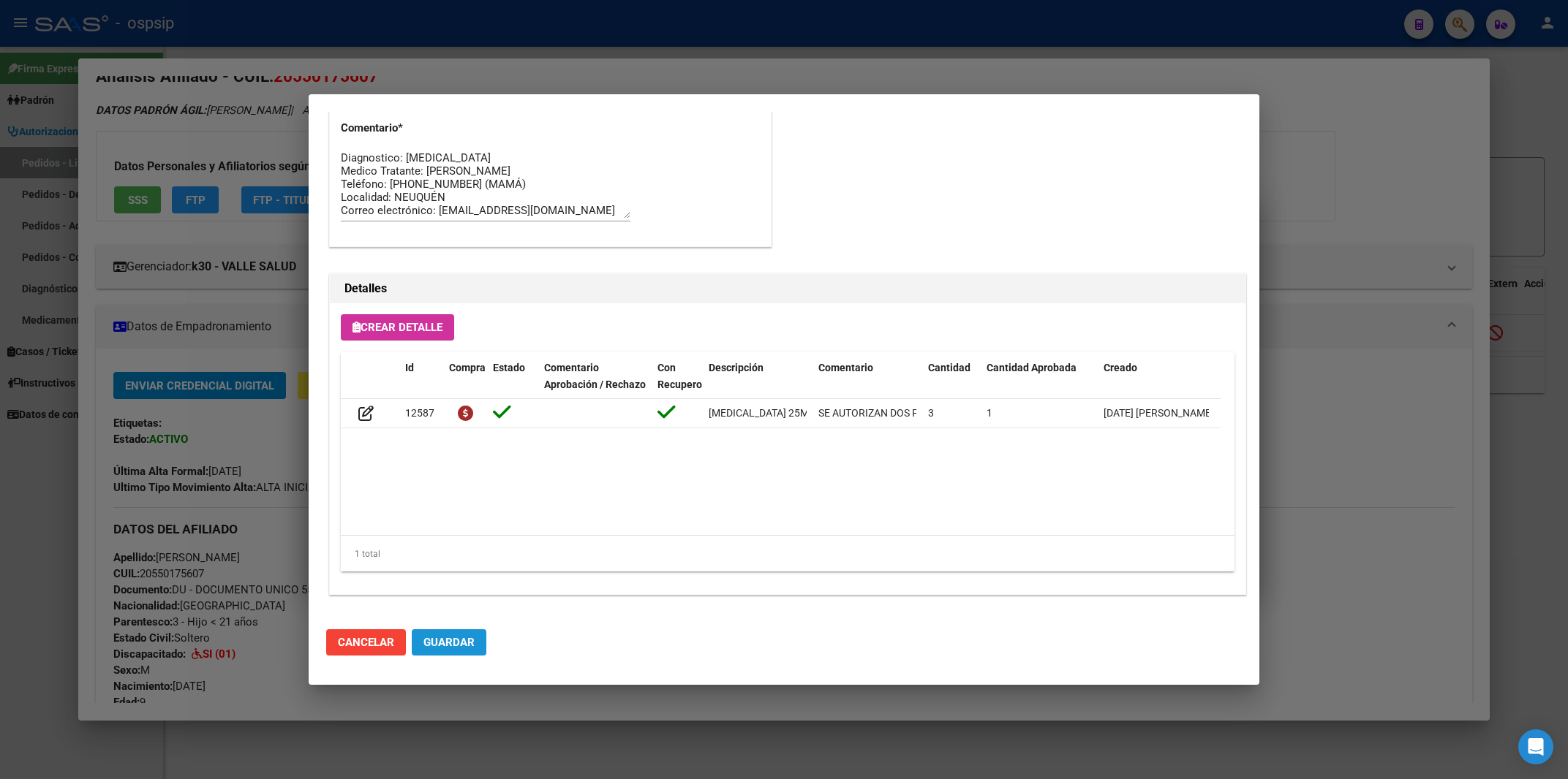
click at [460, 643] on span "Guardar" at bounding box center [449, 642] width 51 height 13
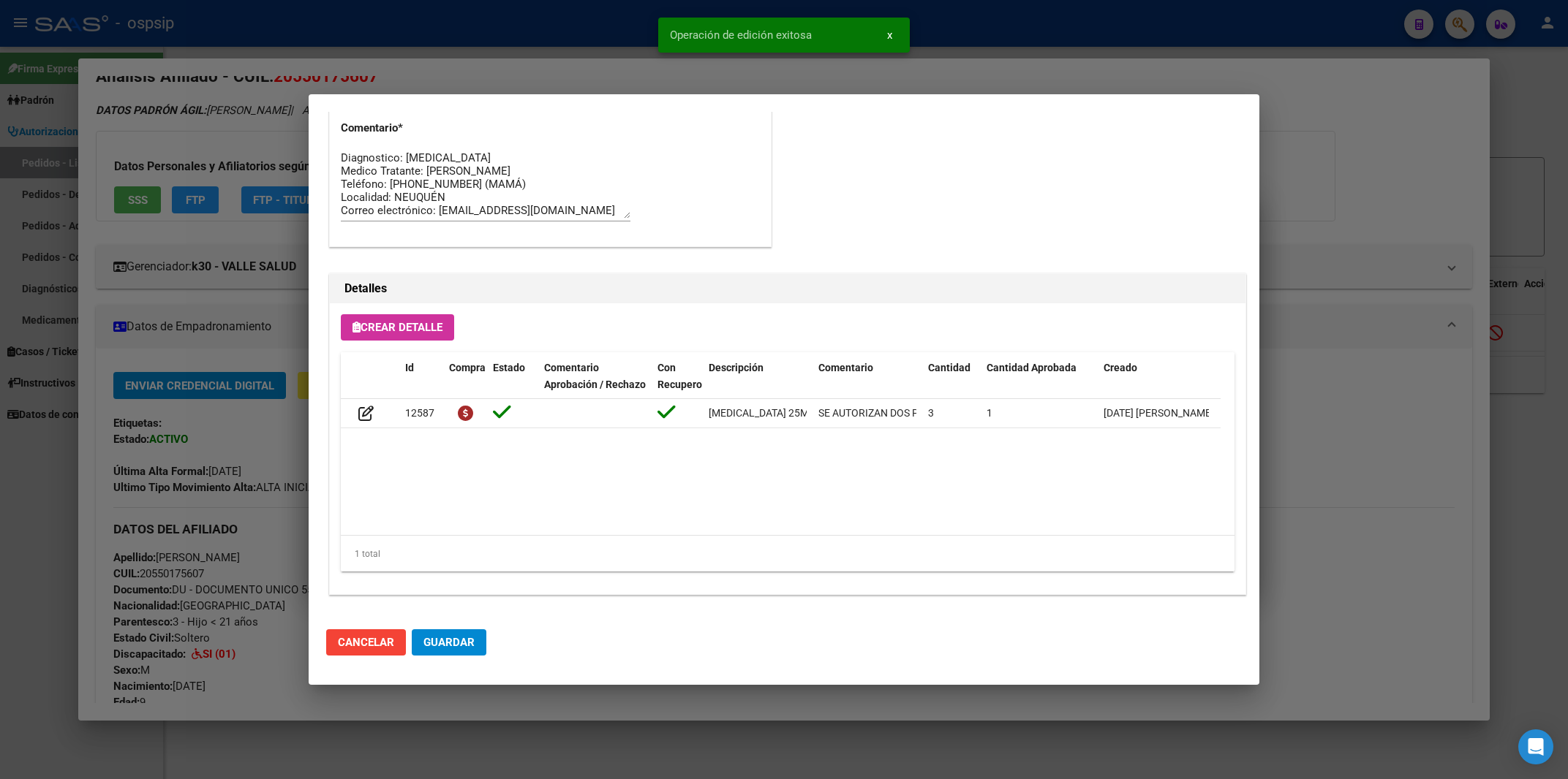
click at [1329, 170] on div at bounding box center [784, 390] width 1568 height 779
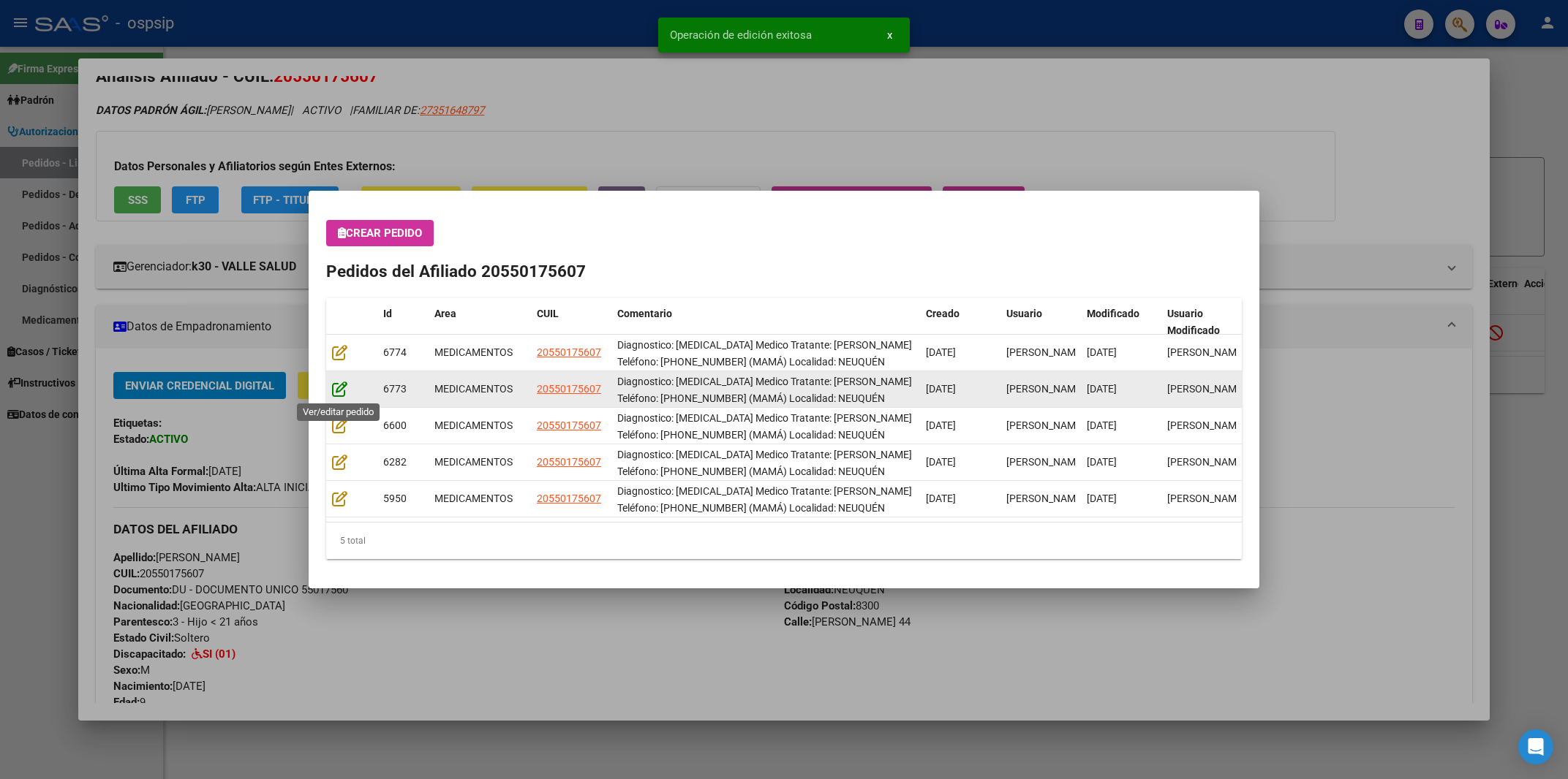
click at [333, 392] on icon at bounding box center [340, 389] width 15 height 16
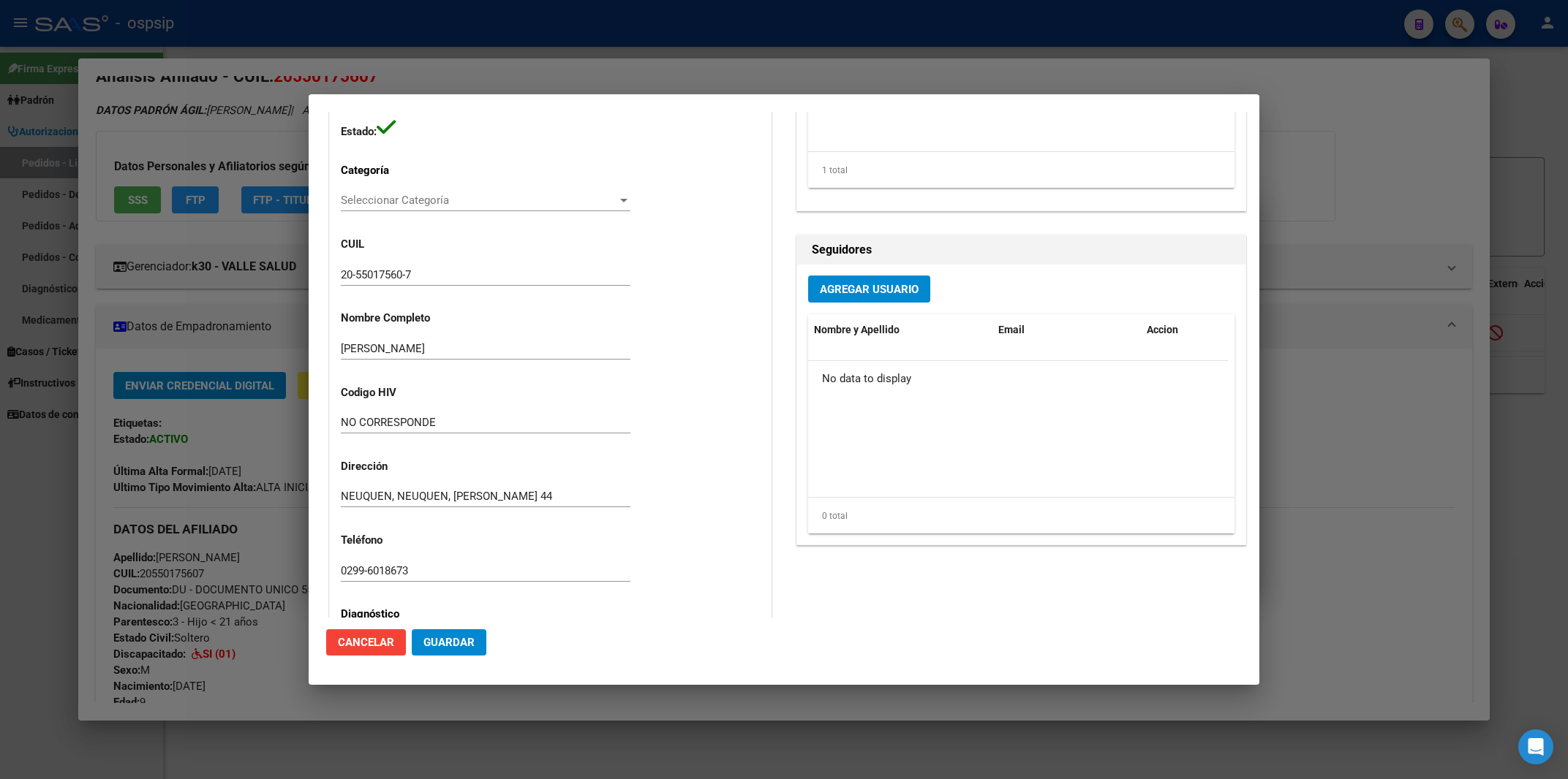
scroll to position [1188, 0]
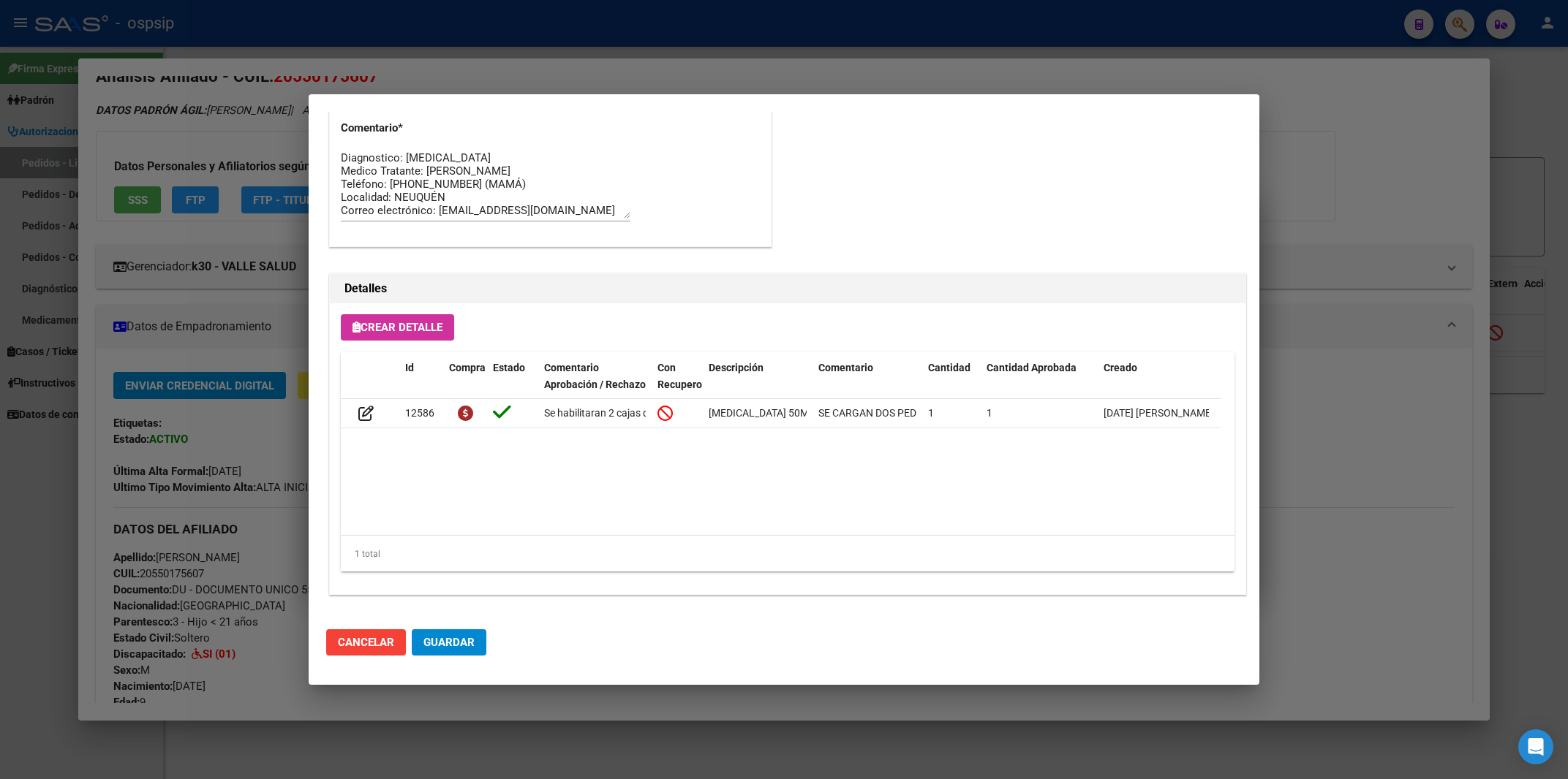
click at [453, 643] on span "Guardar" at bounding box center [449, 642] width 51 height 13
click at [1335, 190] on div at bounding box center [784, 390] width 1568 height 779
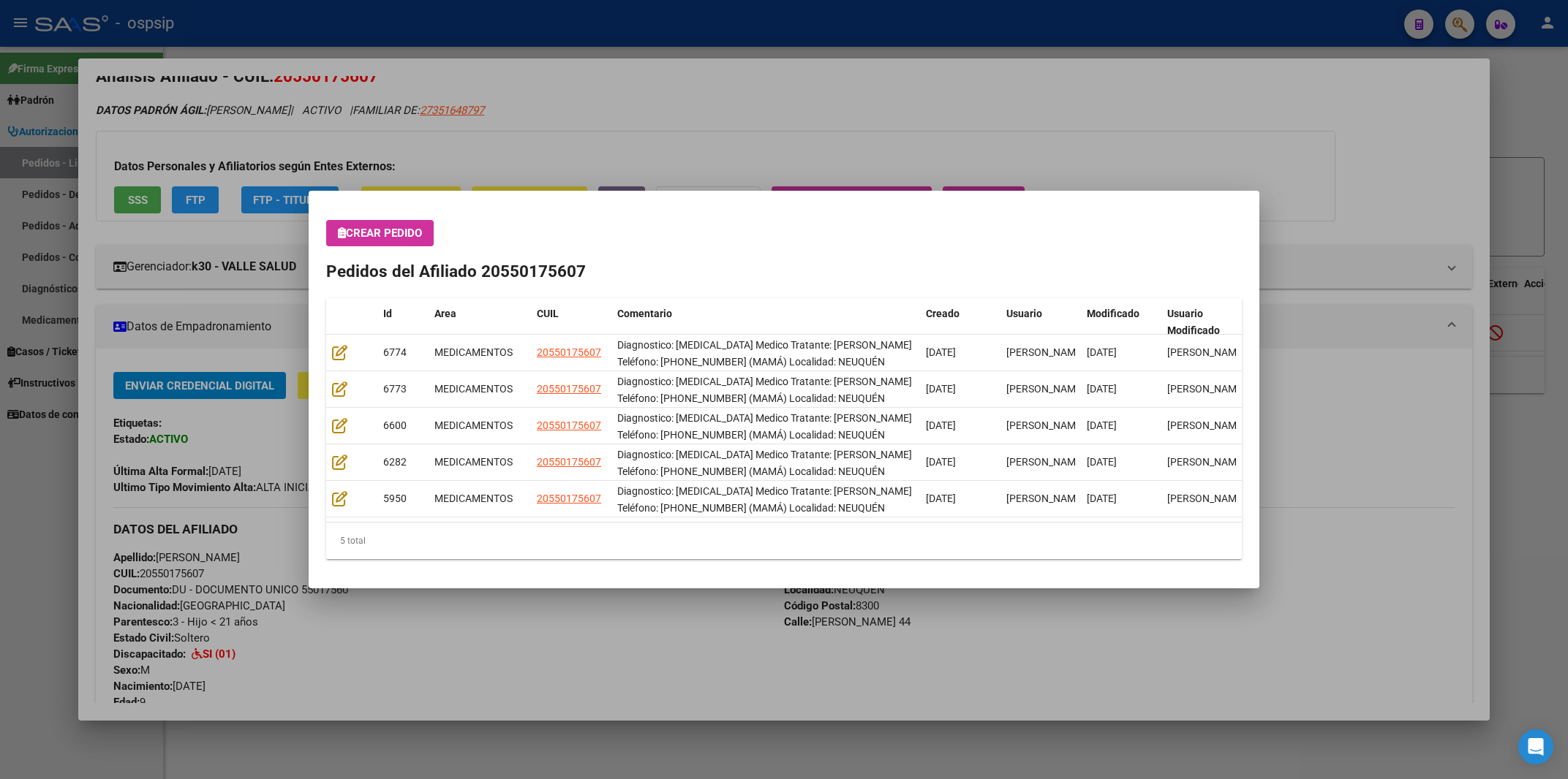
click at [1549, 113] on div at bounding box center [784, 390] width 1568 height 779
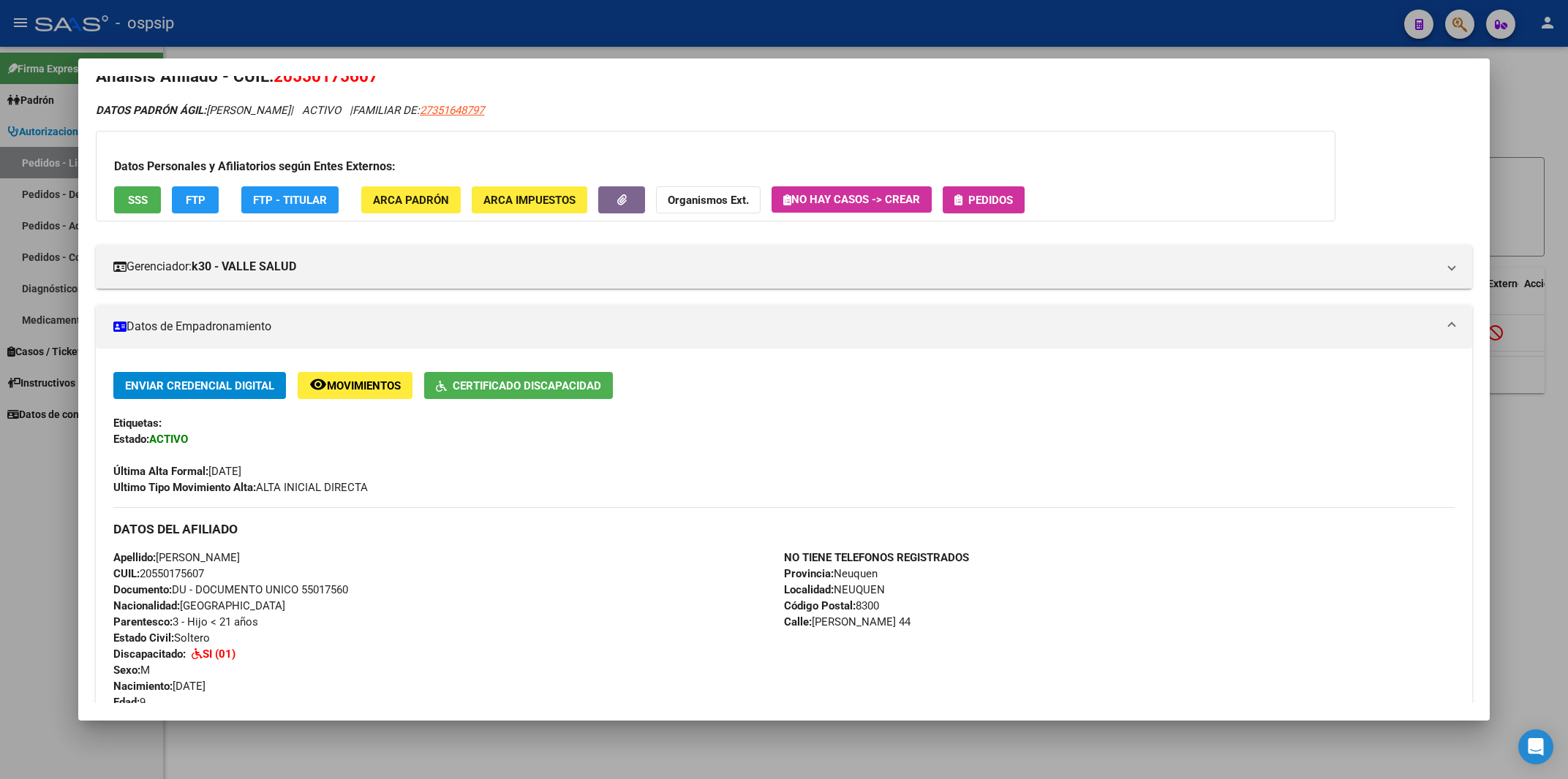
click at [1549, 113] on div at bounding box center [784, 390] width 1568 height 779
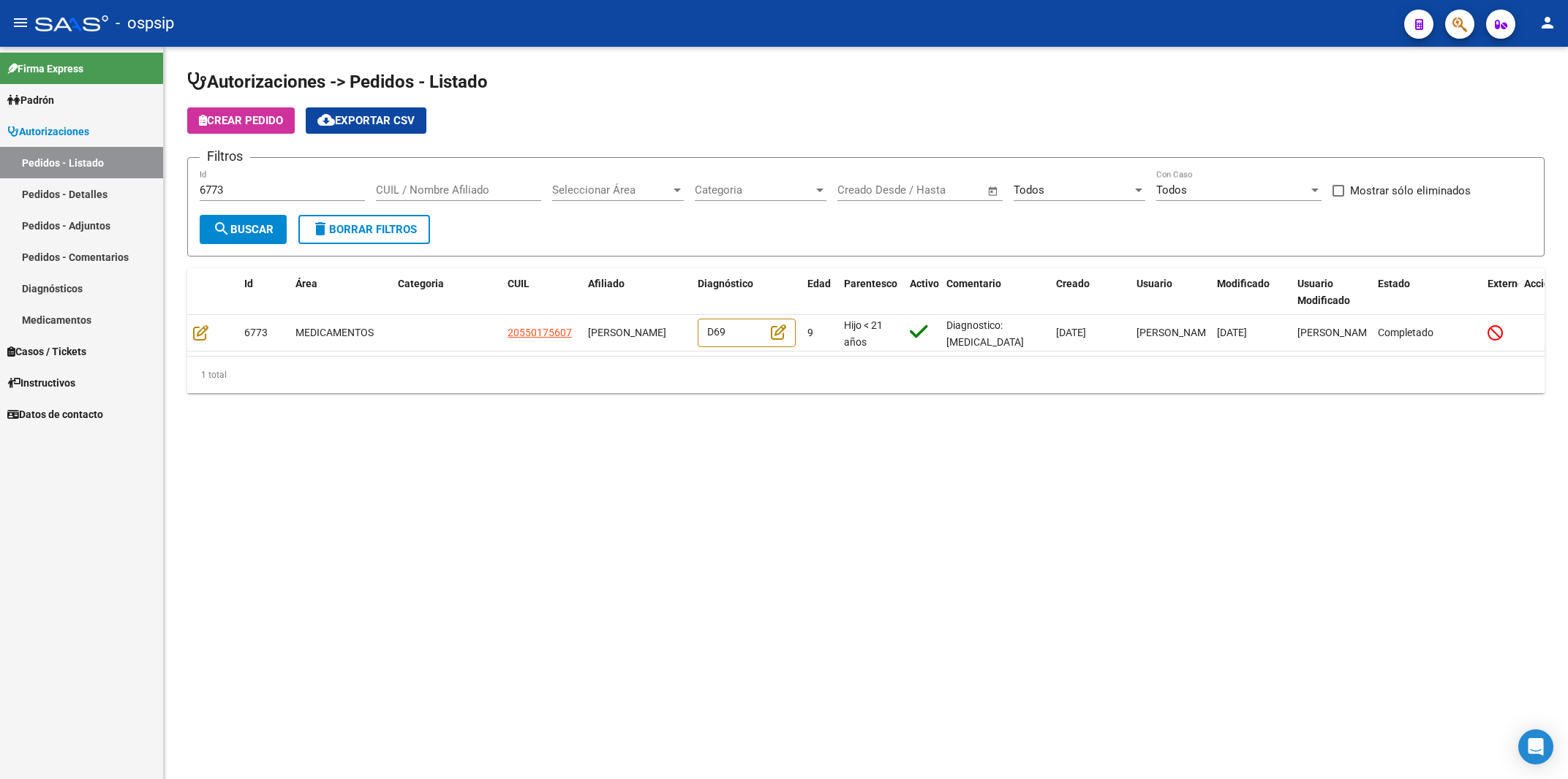
click at [1549, 113] on div "Autorizaciones -> Pedidos - Listado Crear Pedido cloud_download Exportar CSV Fi…" at bounding box center [865, 243] width 1404 height 393
click at [867, 17] on div "- ospsip" at bounding box center [714, 23] width 1357 height 33
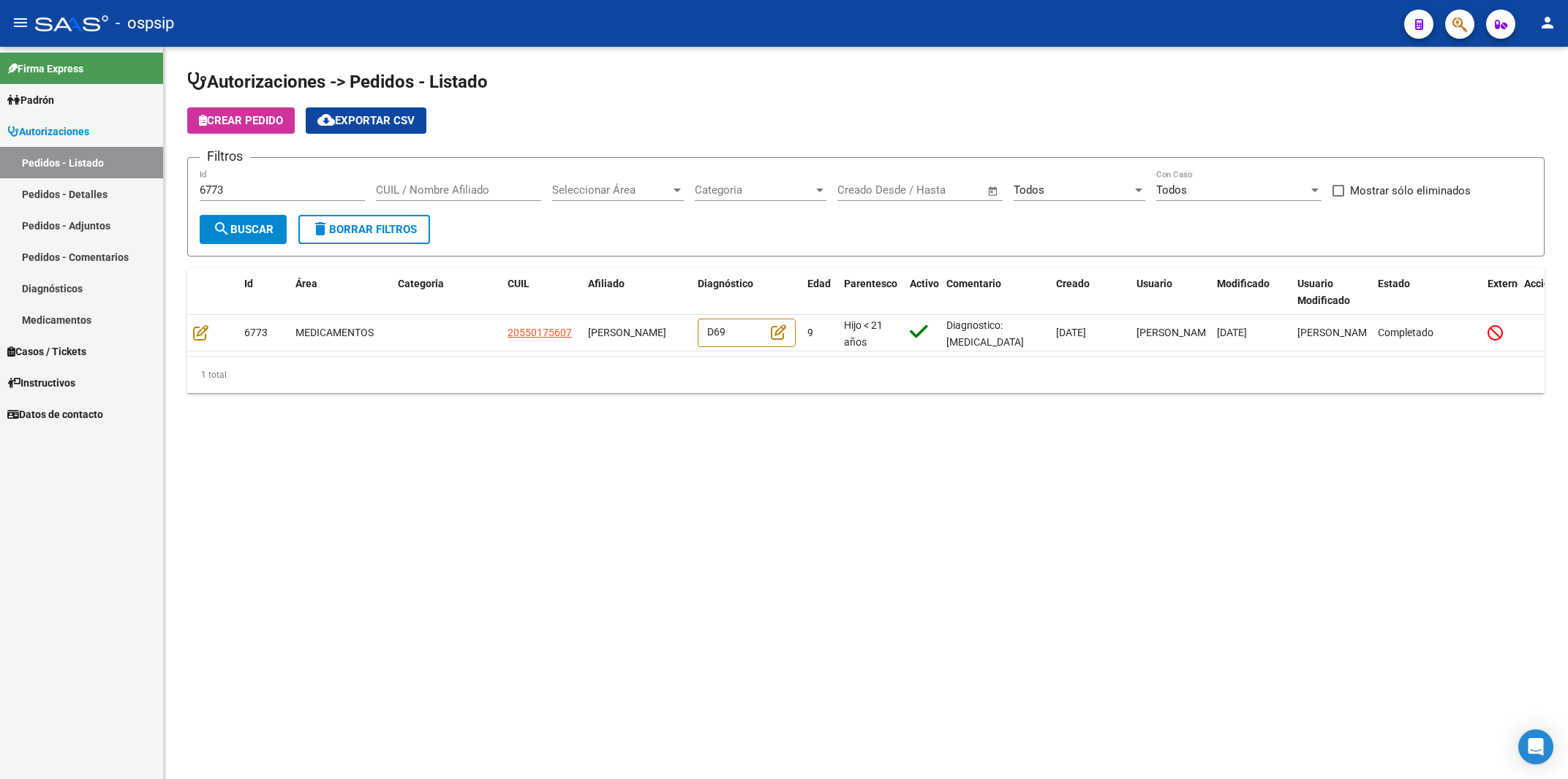
click at [607, 44] on mat-toolbar "menu - ospsip person" at bounding box center [784, 23] width 1568 height 46
